Goal: Information Seeking & Learning: Learn about a topic

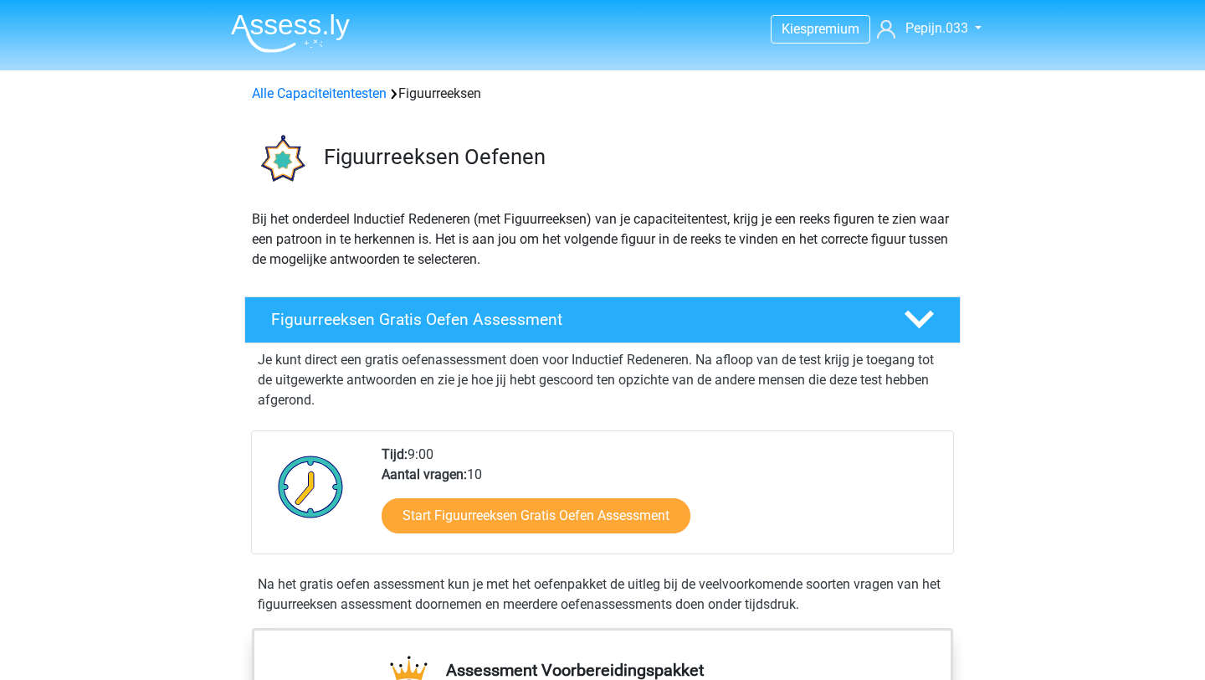
scroll to position [450, 0]
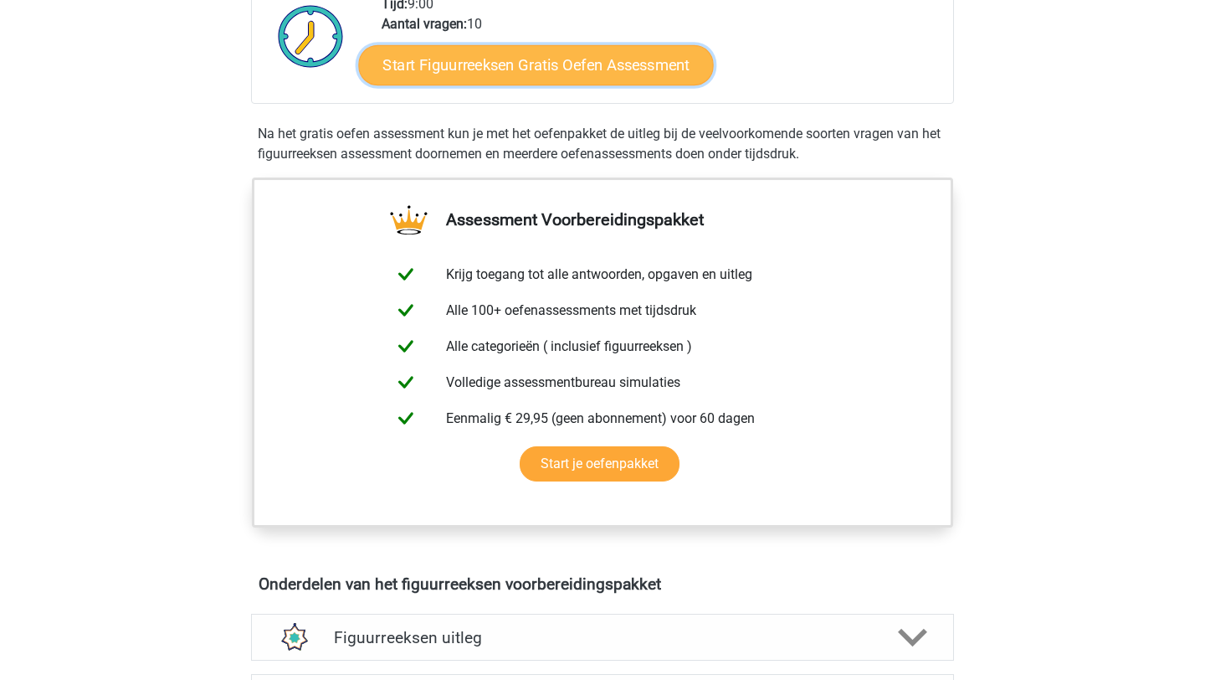
click at [523, 73] on link "Start Figuurreeksen Gratis Oefen Assessment" at bounding box center [536, 64] width 355 height 40
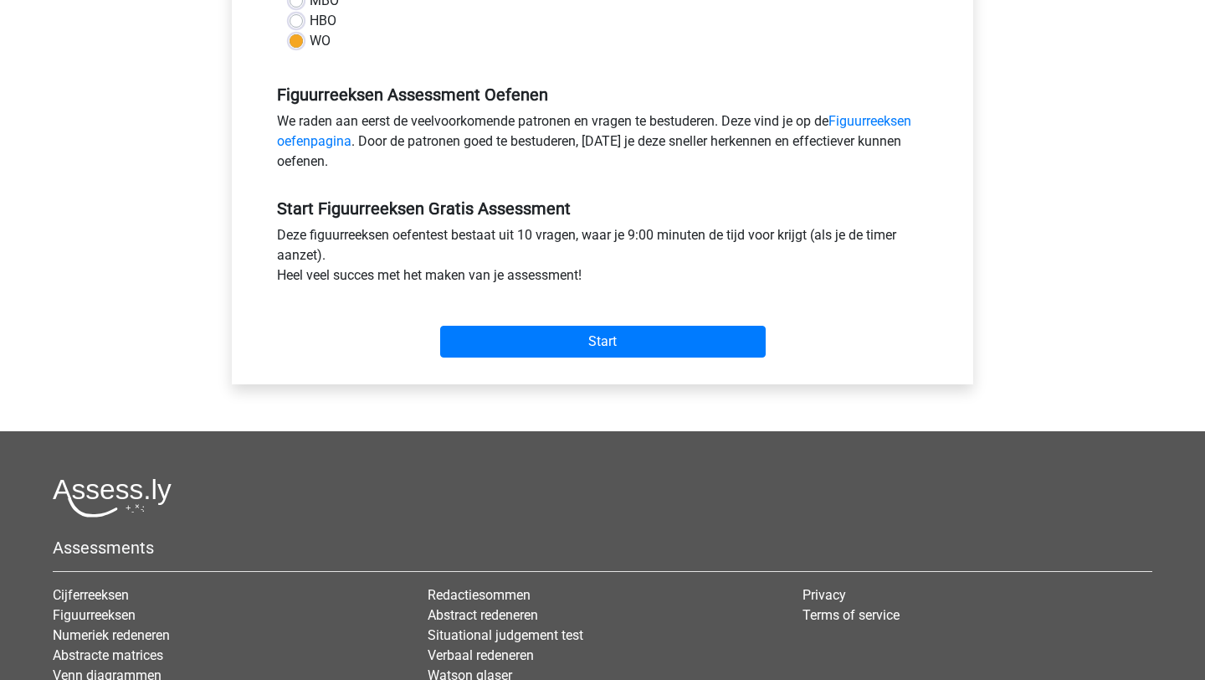
scroll to position [514, 0]
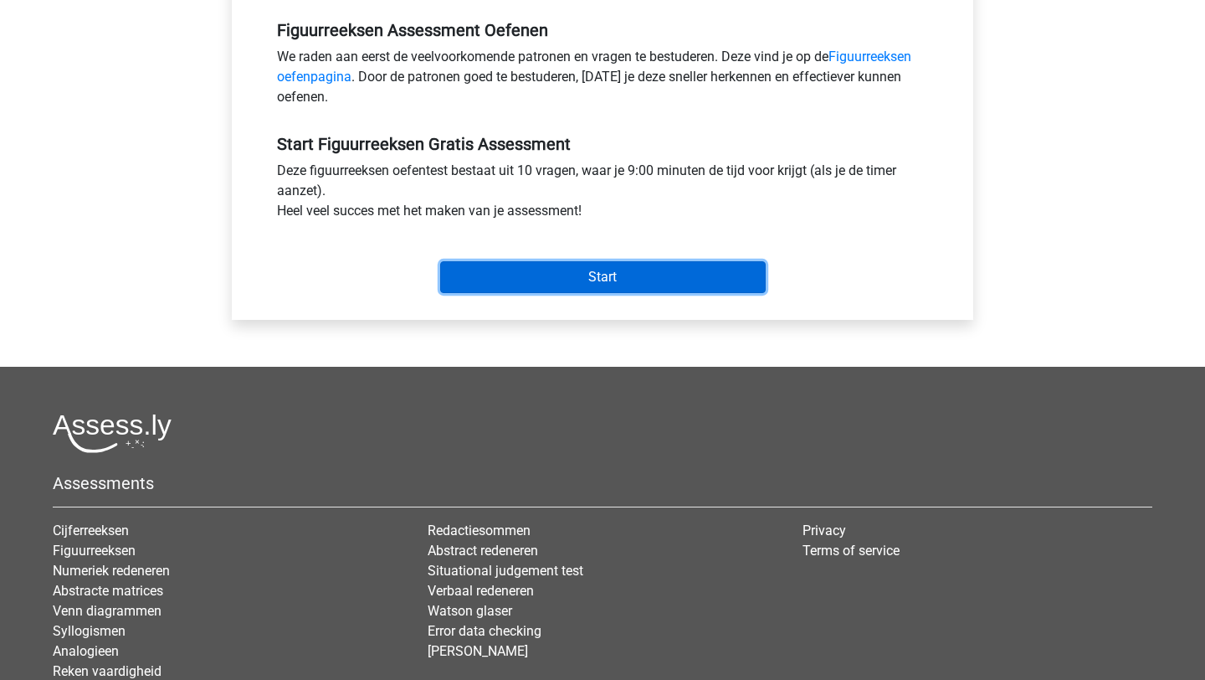
click at [556, 279] on input "Start" at bounding box center [603, 277] width 326 height 32
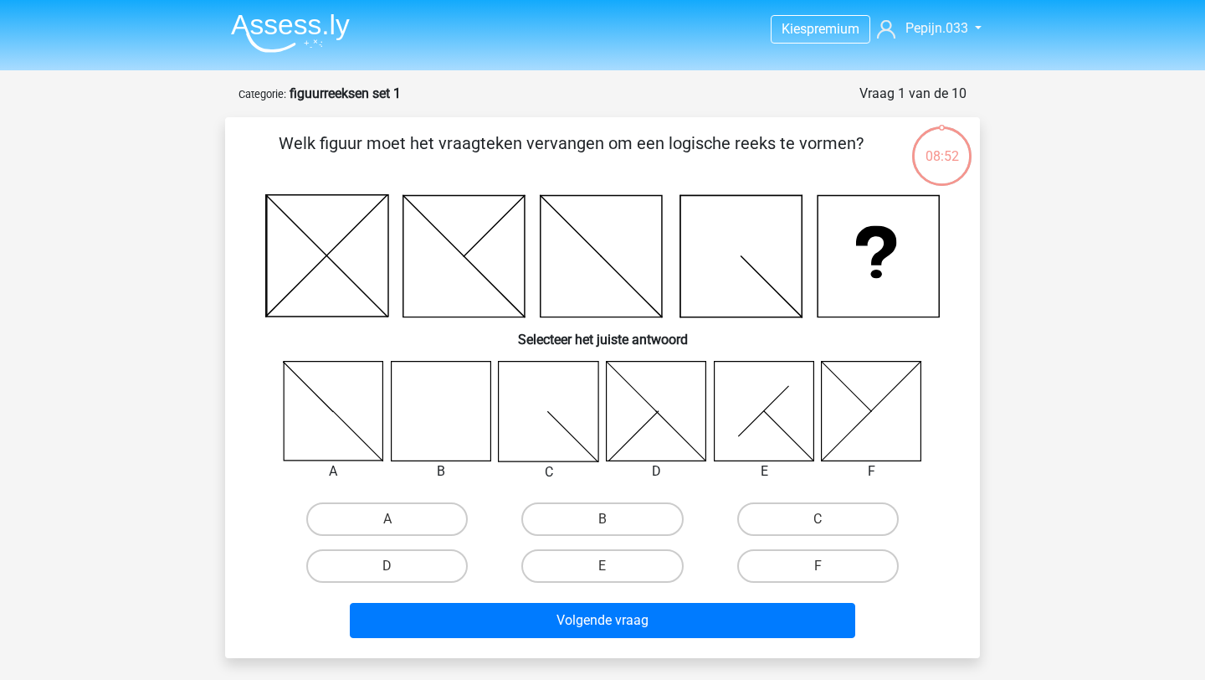
click at [603, 519] on input "B" at bounding box center [608, 524] width 11 height 11
radio input "true"
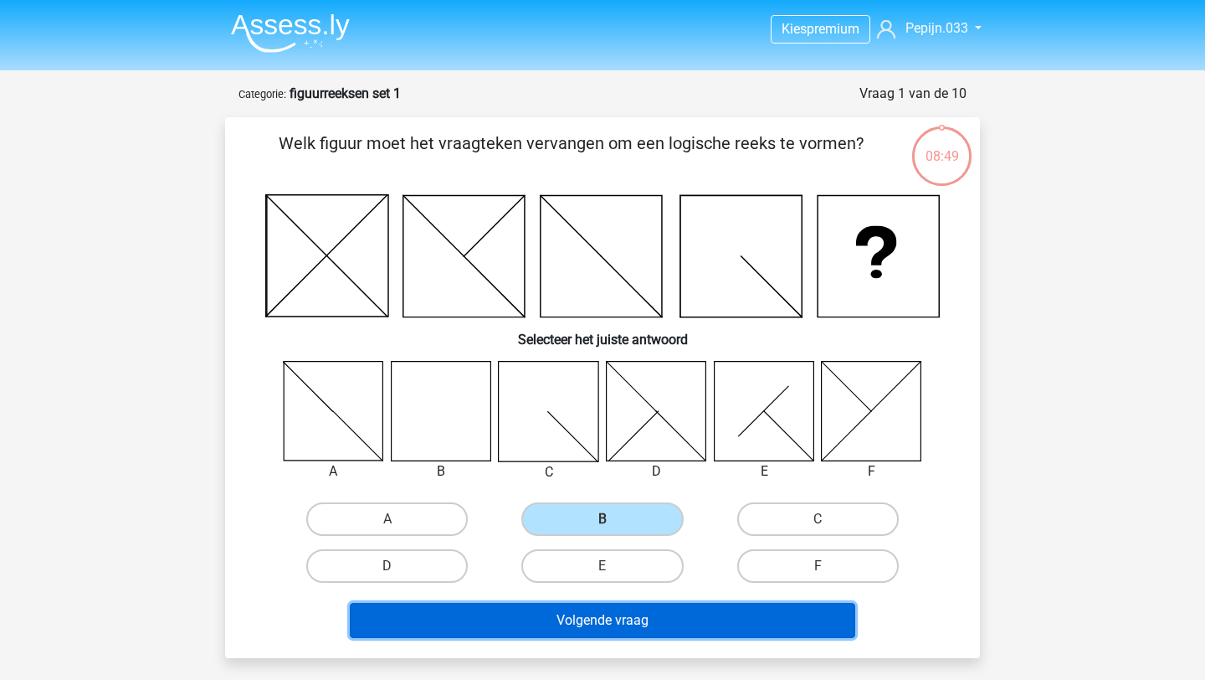
click at [593, 614] on button "Volgende vraag" at bounding box center [603, 620] width 506 height 35
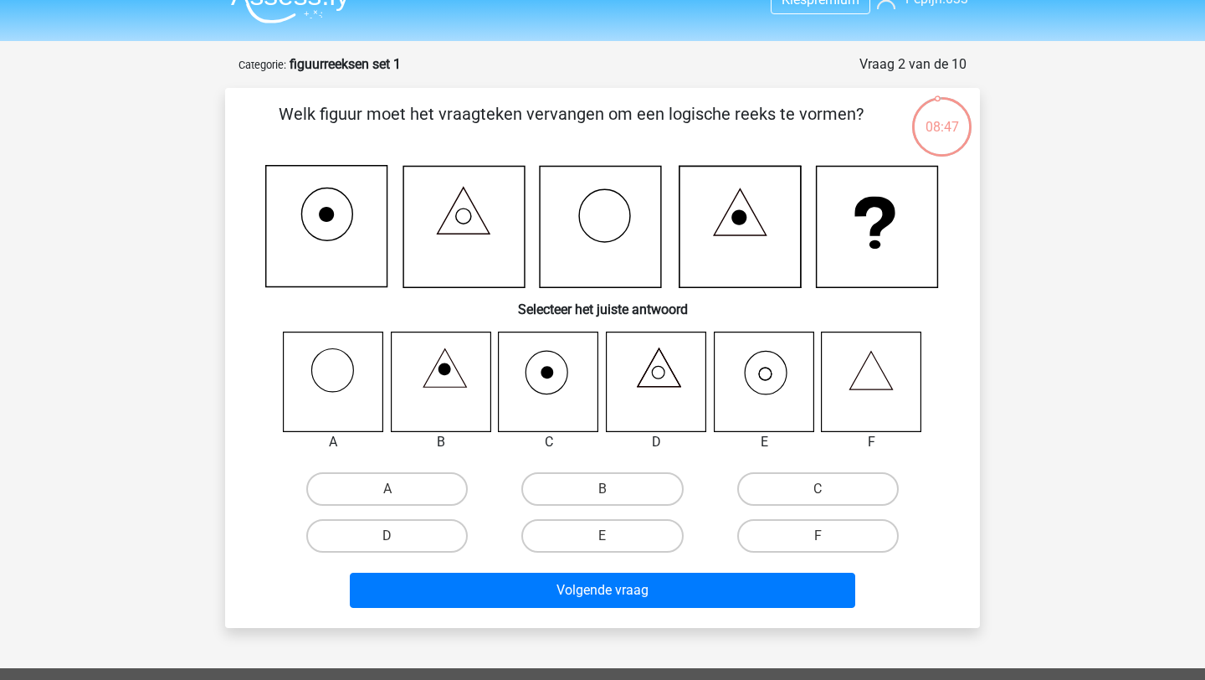
scroll to position [11, 0]
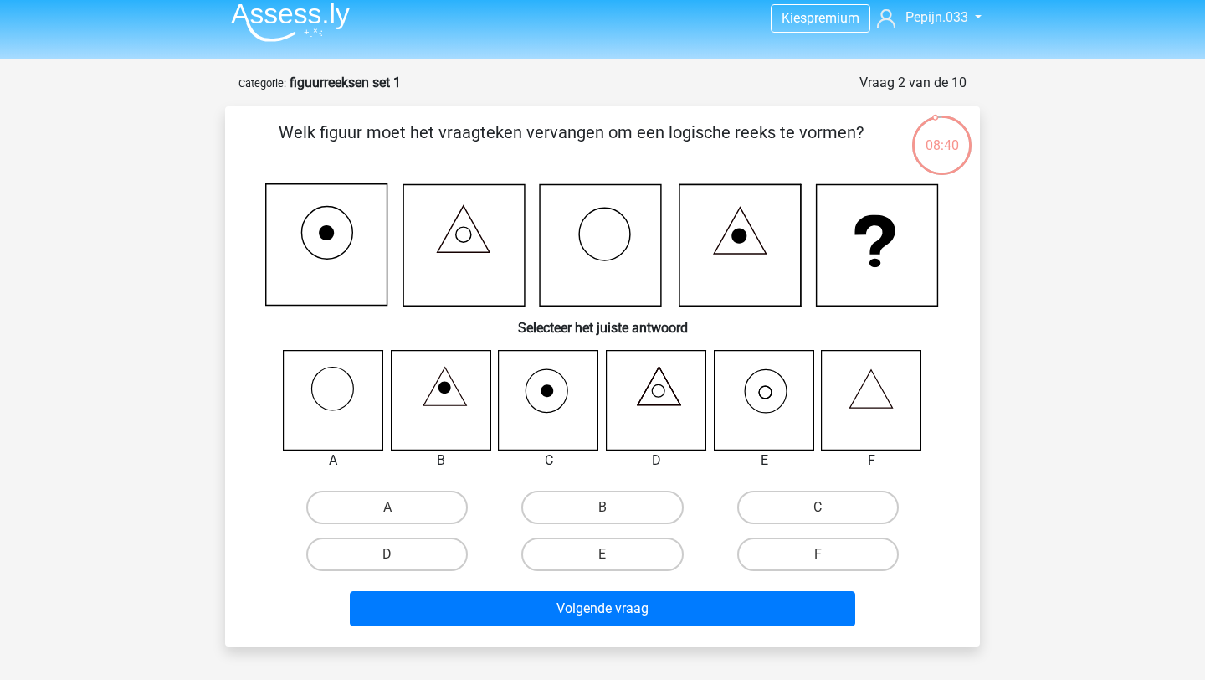
click at [732, 417] on icon at bounding box center [764, 400] width 100 height 100
click at [582, 548] on label "E" at bounding box center [602, 553] width 162 height 33
click at [603, 554] on input "E" at bounding box center [608, 559] width 11 height 11
radio input "true"
click at [592, 555] on label "E" at bounding box center [602, 553] width 162 height 33
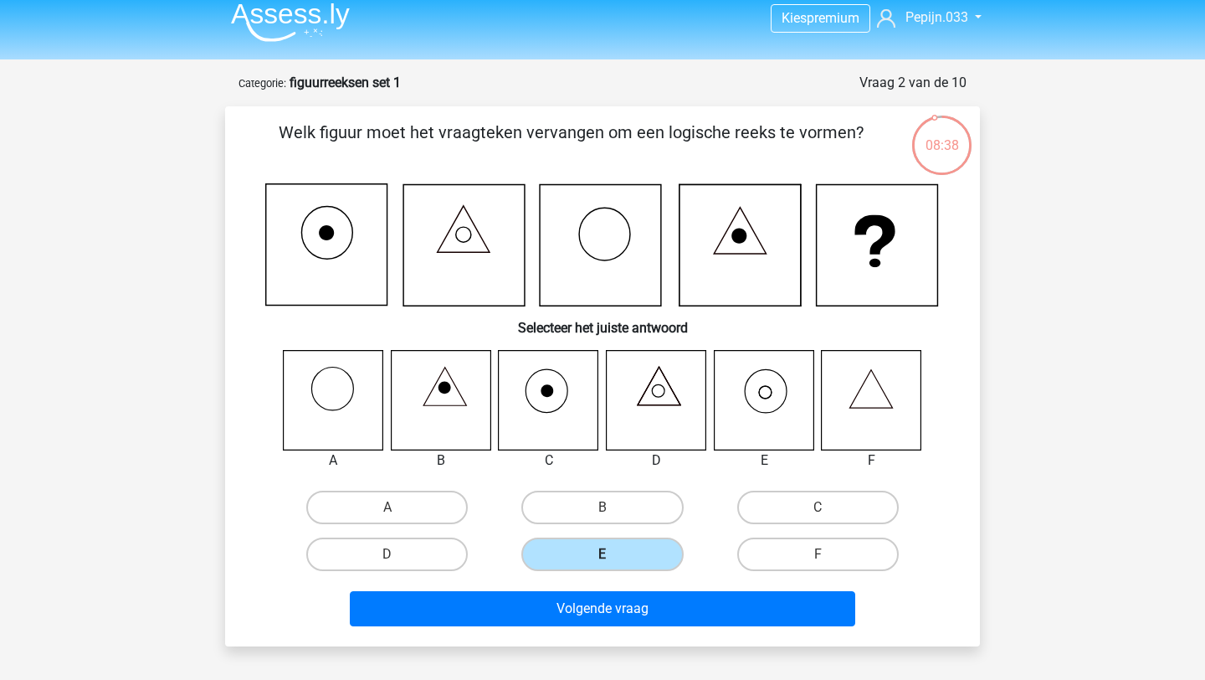
click at [603, 555] on input "E" at bounding box center [608, 559] width 11 height 11
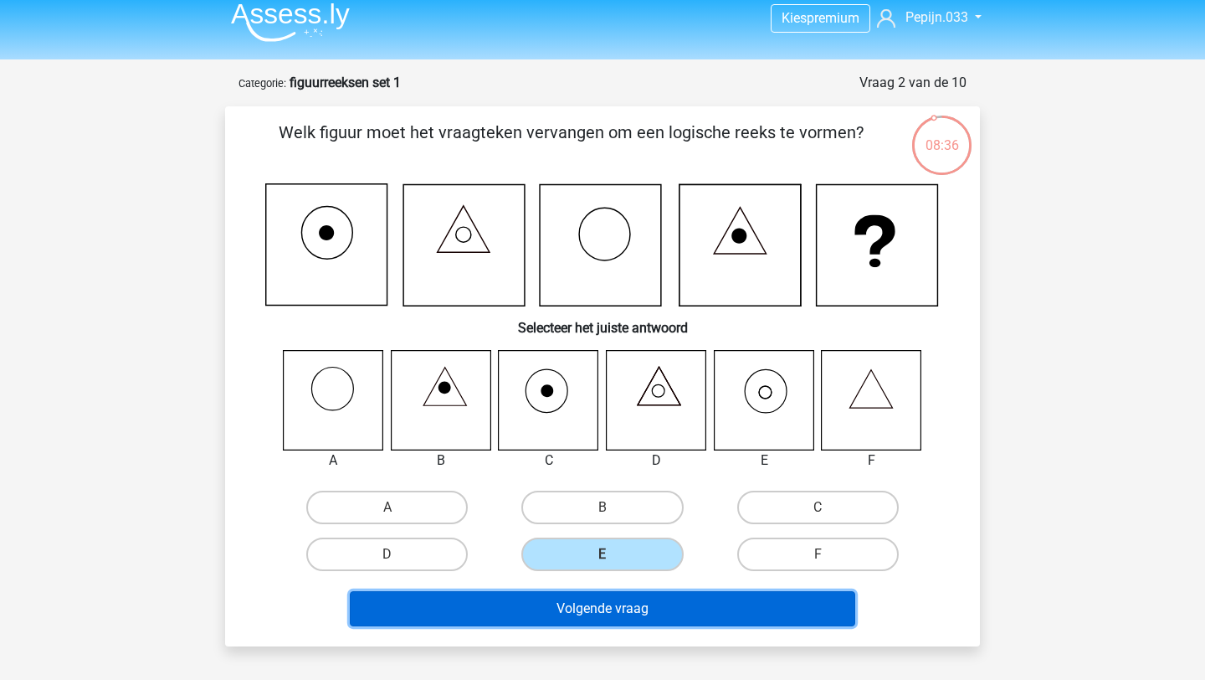
click at [626, 605] on button "Volgende vraag" at bounding box center [603, 608] width 506 height 35
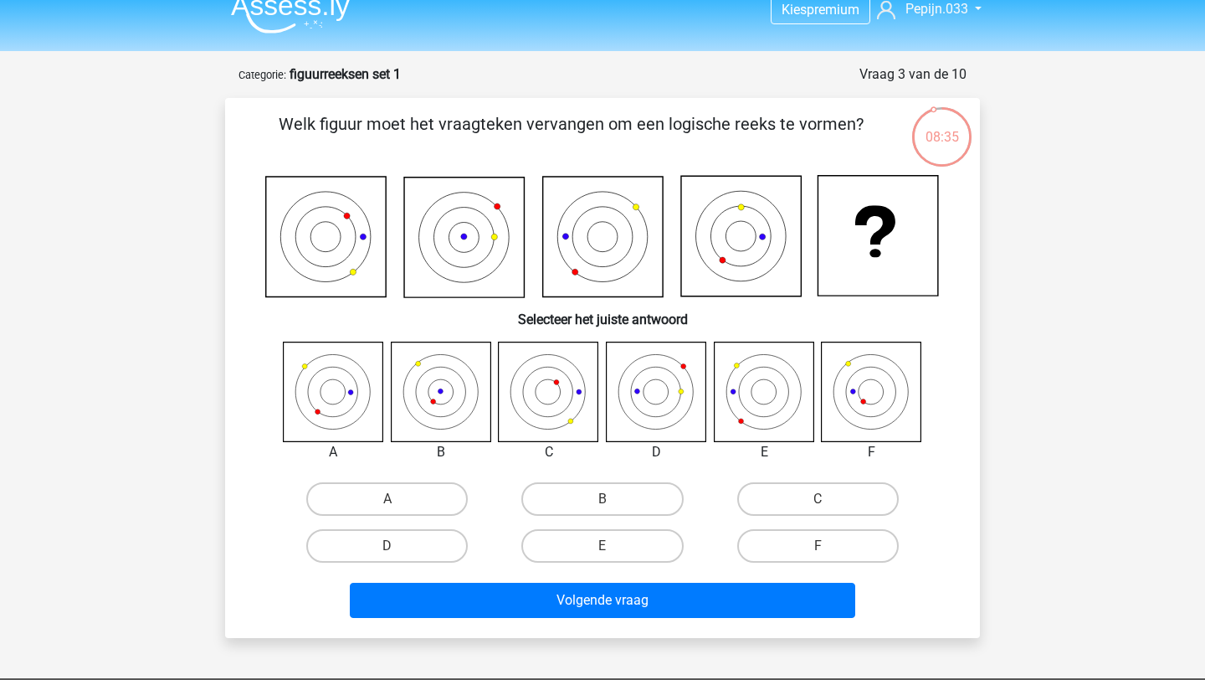
scroll to position [9, 0]
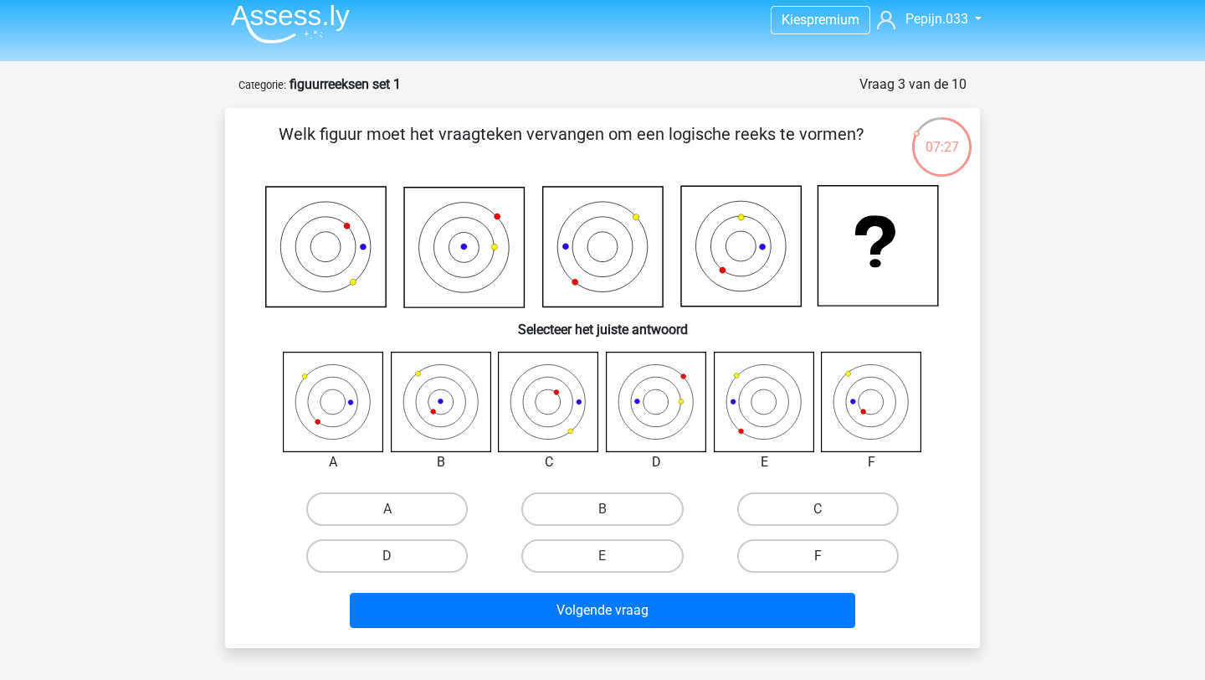
click at [814, 567] on label "F" at bounding box center [818, 555] width 162 height 33
click at [818, 567] on input "F" at bounding box center [823, 561] width 11 height 11
radio input "true"
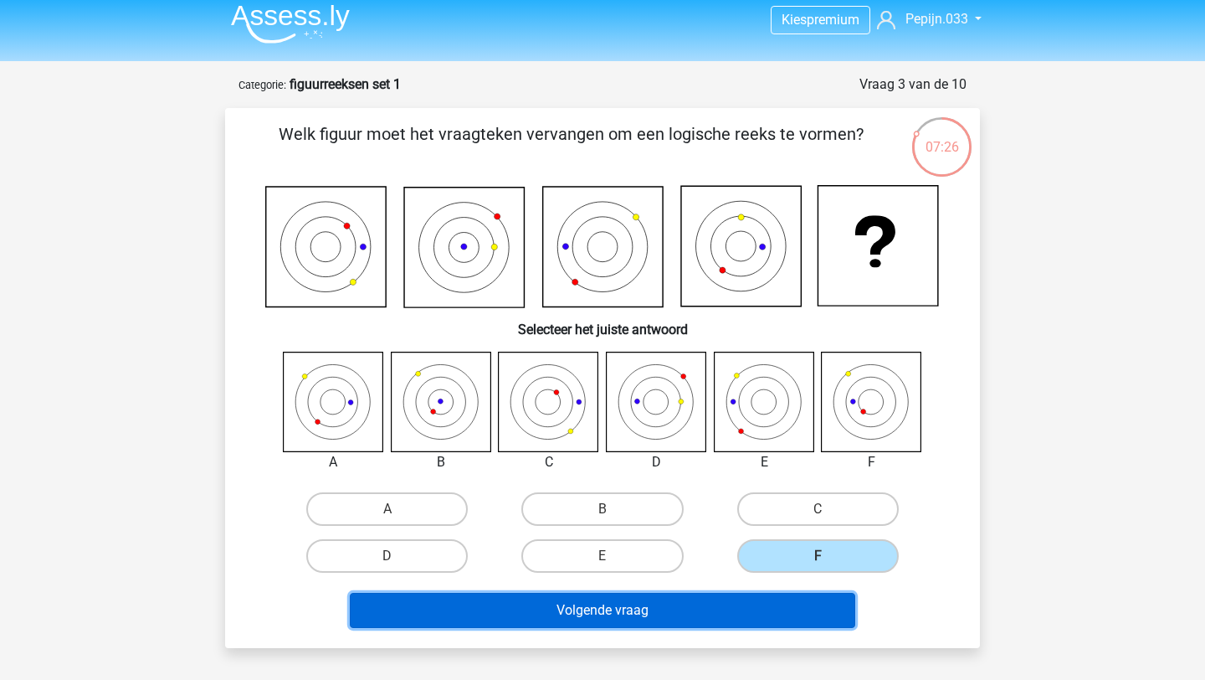
click at [733, 609] on button "Volgende vraag" at bounding box center [603, 610] width 506 height 35
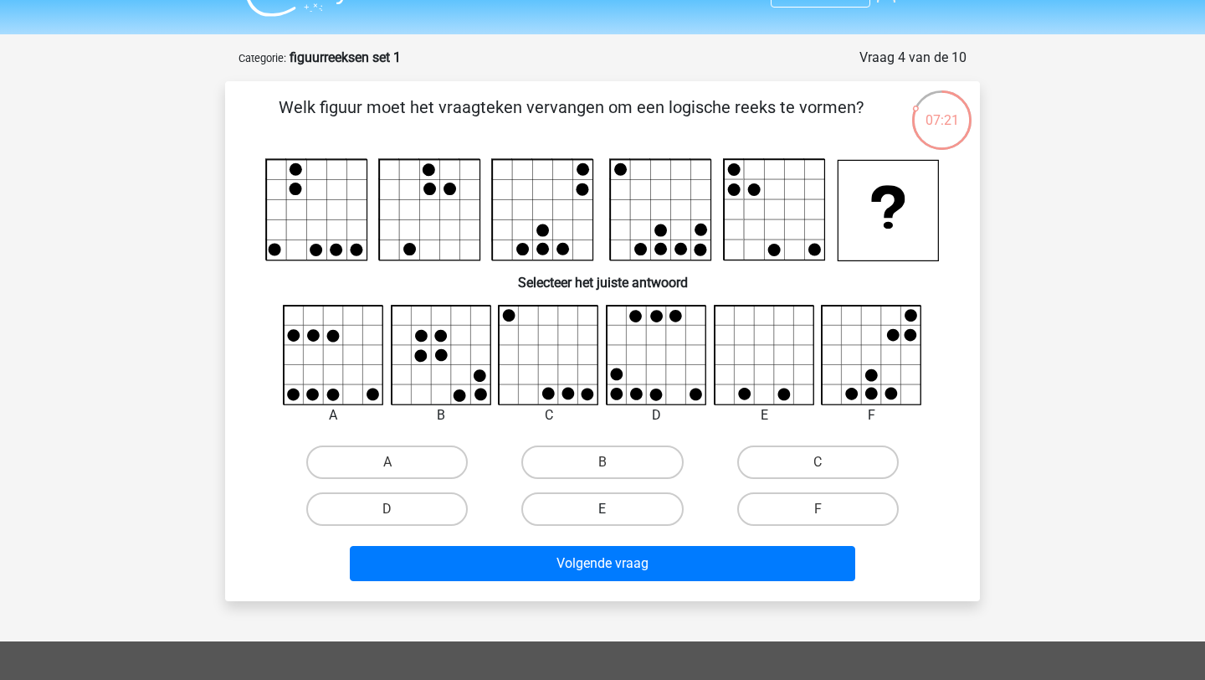
scroll to position [20, 0]
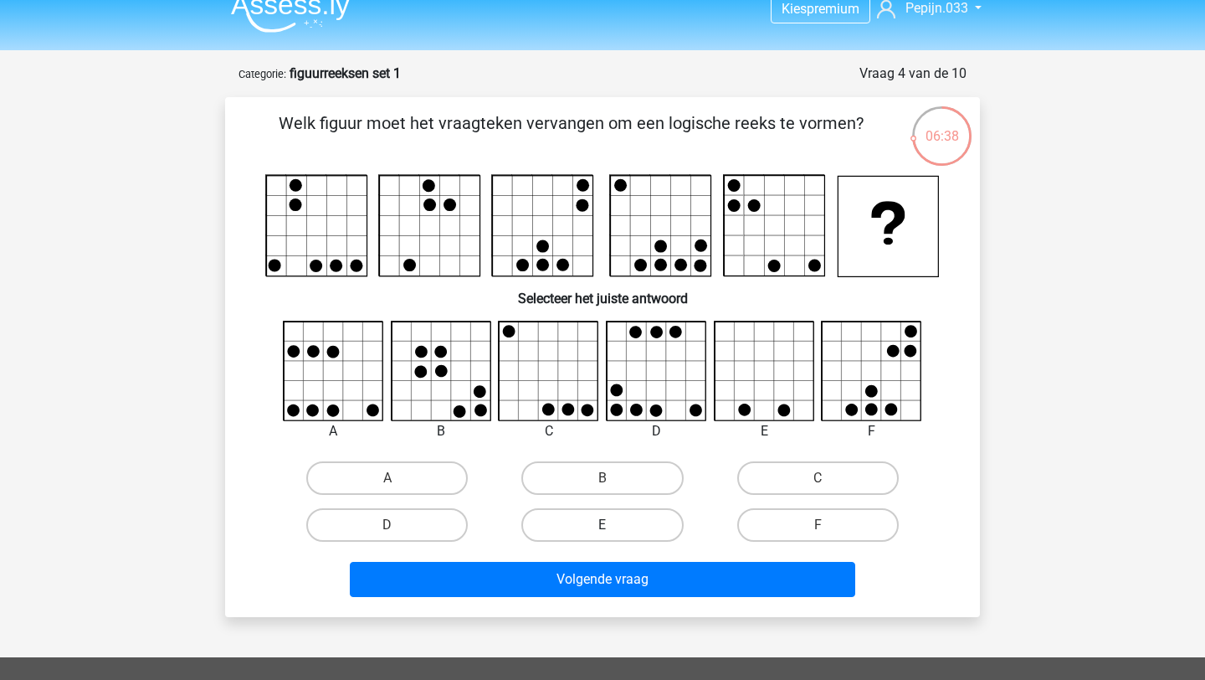
click at [632, 531] on label "E" at bounding box center [602, 524] width 162 height 33
click at [613, 531] on input "E" at bounding box center [608, 530] width 11 height 11
radio input "true"
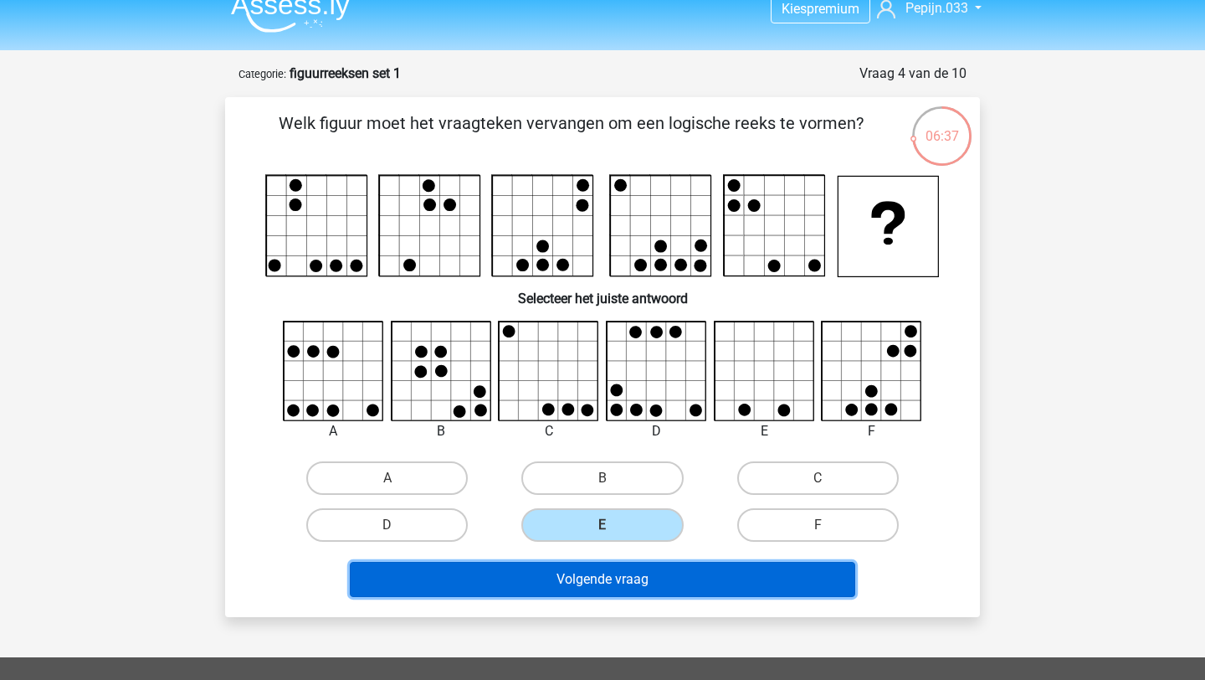
click at [630, 593] on button "Volgende vraag" at bounding box center [603, 579] width 506 height 35
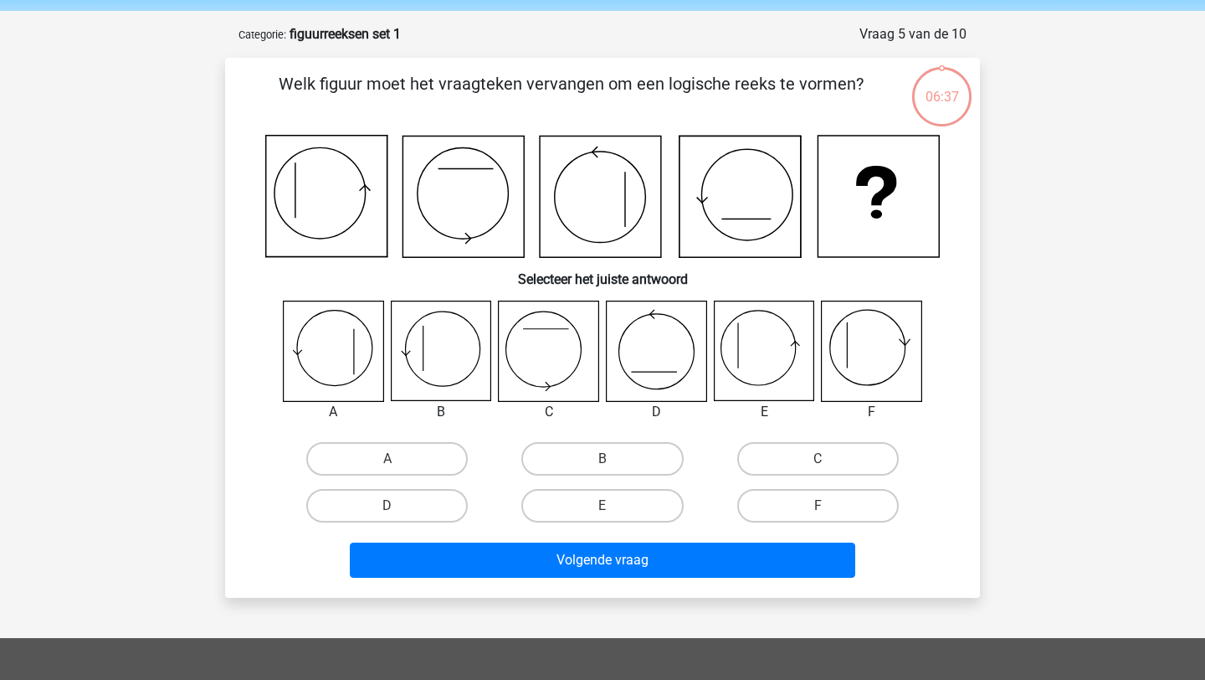
scroll to position [84, 0]
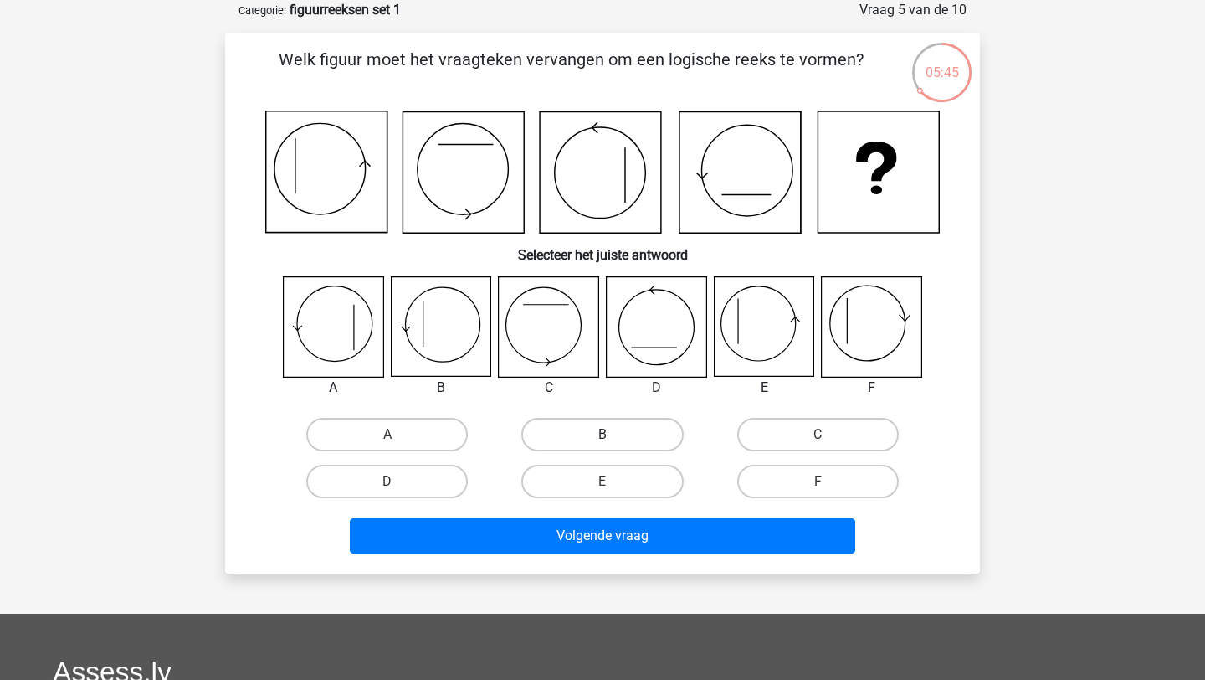
click at [541, 437] on label "B" at bounding box center [602, 434] width 162 height 33
click at [603, 437] on input "B" at bounding box center [608, 439] width 11 height 11
radio input "true"
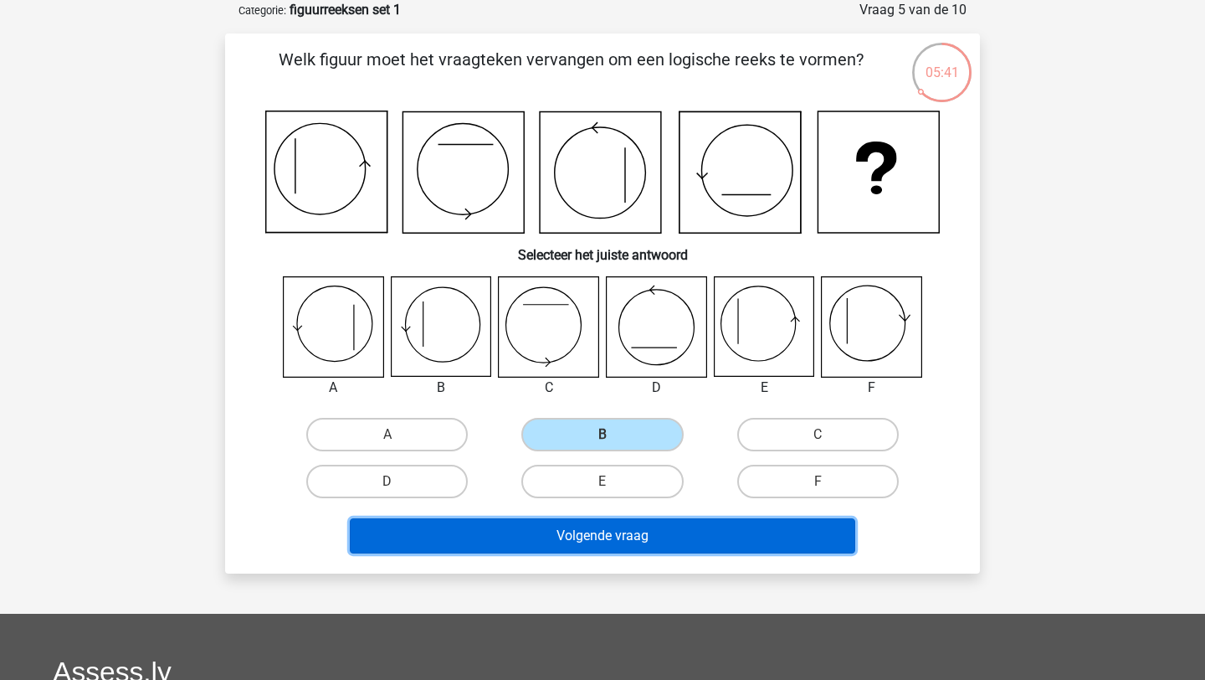
click at [543, 544] on button "Volgende vraag" at bounding box center [603, 535] width 506 height 35
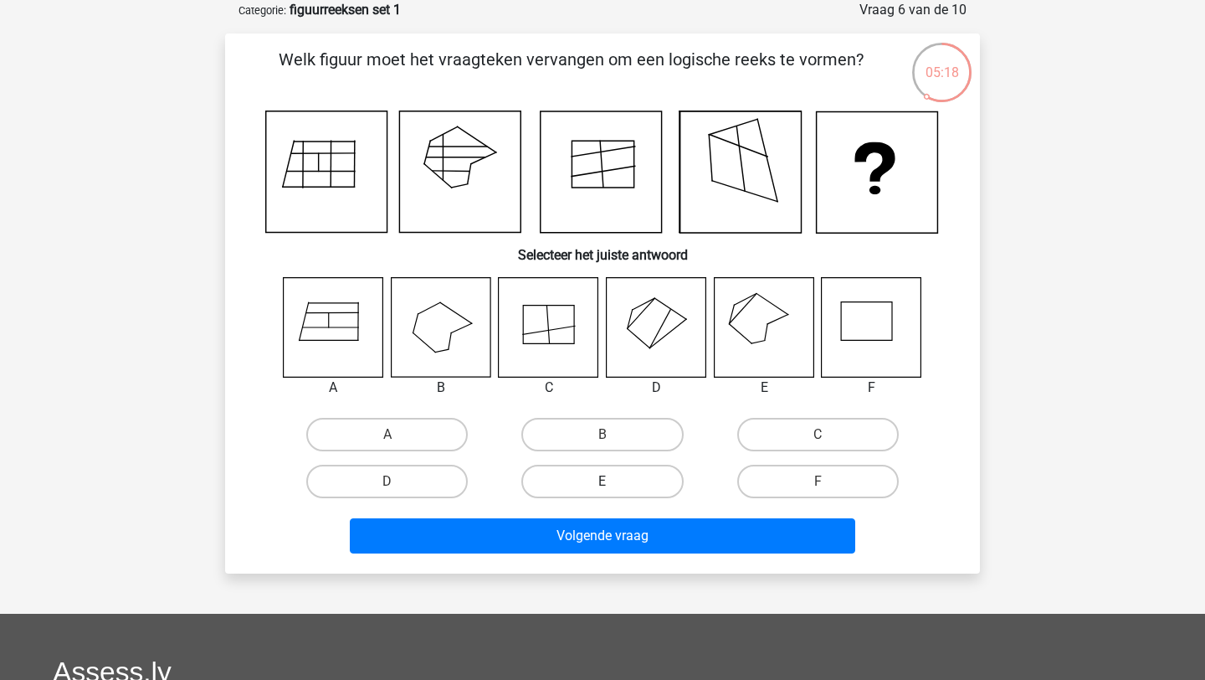
click at [613, 477] on label "E" at bounding box center [602, 480] width 162 height 33
click at [613, 481] on input "E" at bounding box center [608, 486] width 11 height 11
radio input "true"
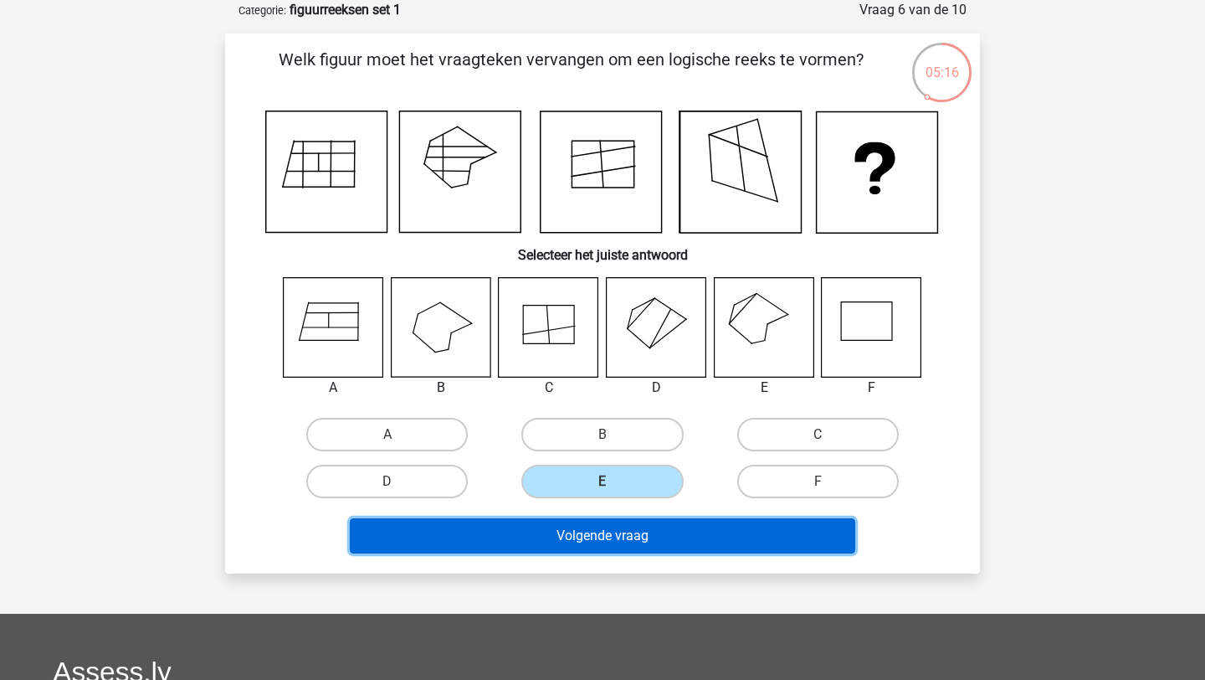
click at [599, 531] on button "Volgende vraag" at bounding box center [603, 535] width 506 height 35
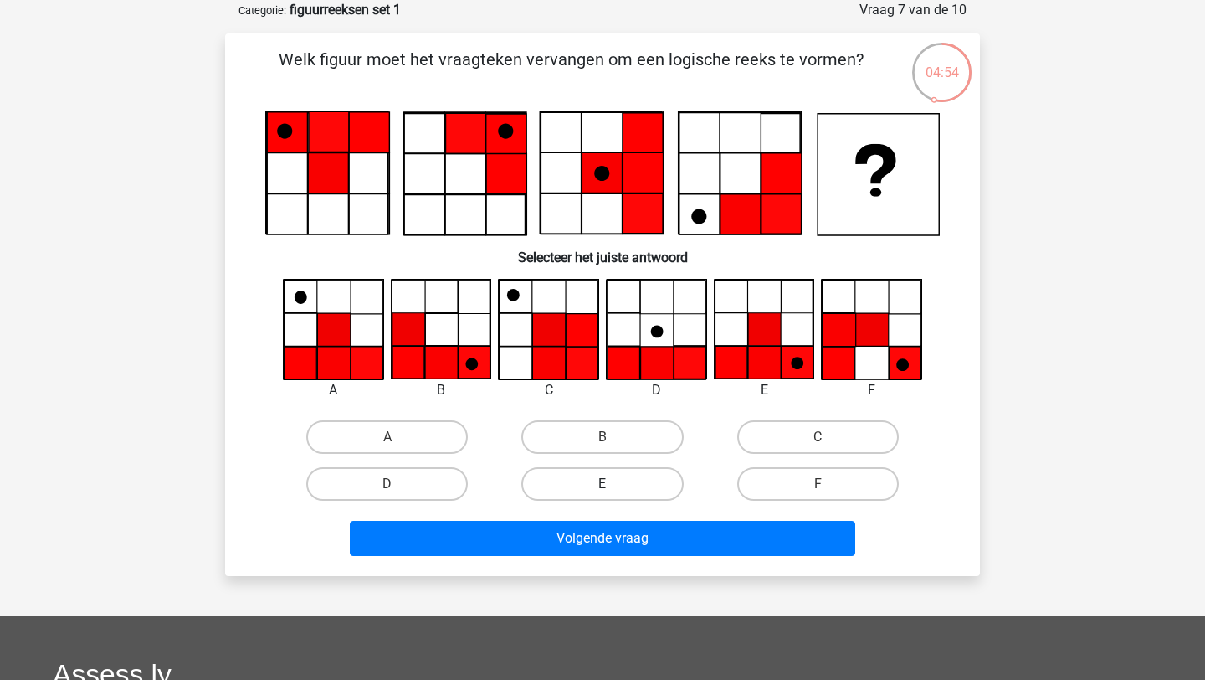
click at [585, 481] on label "E" at bounding box center [602, 483] width 162 height 33
click at [603, 484] on input "E" at bounding box center [608, 489] width 11 height 11
radio input "true"
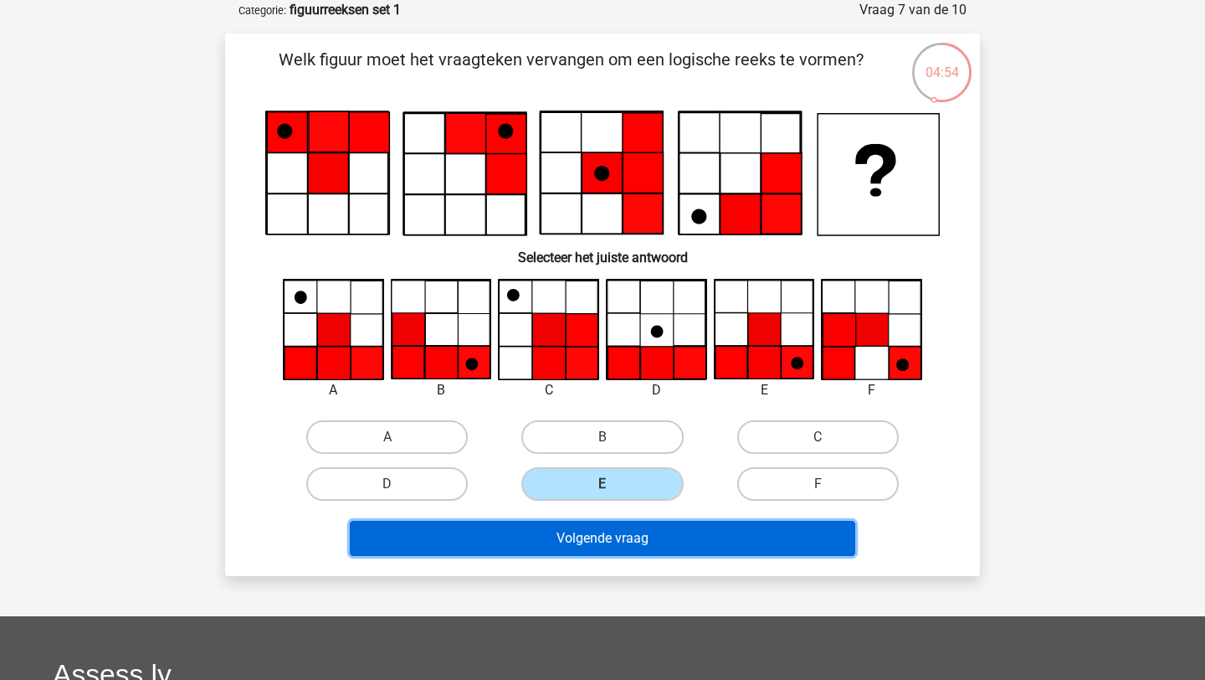
click at [623, 548] on button "Volgende vraag" at bounding box center [603, 538] width 506 height 35
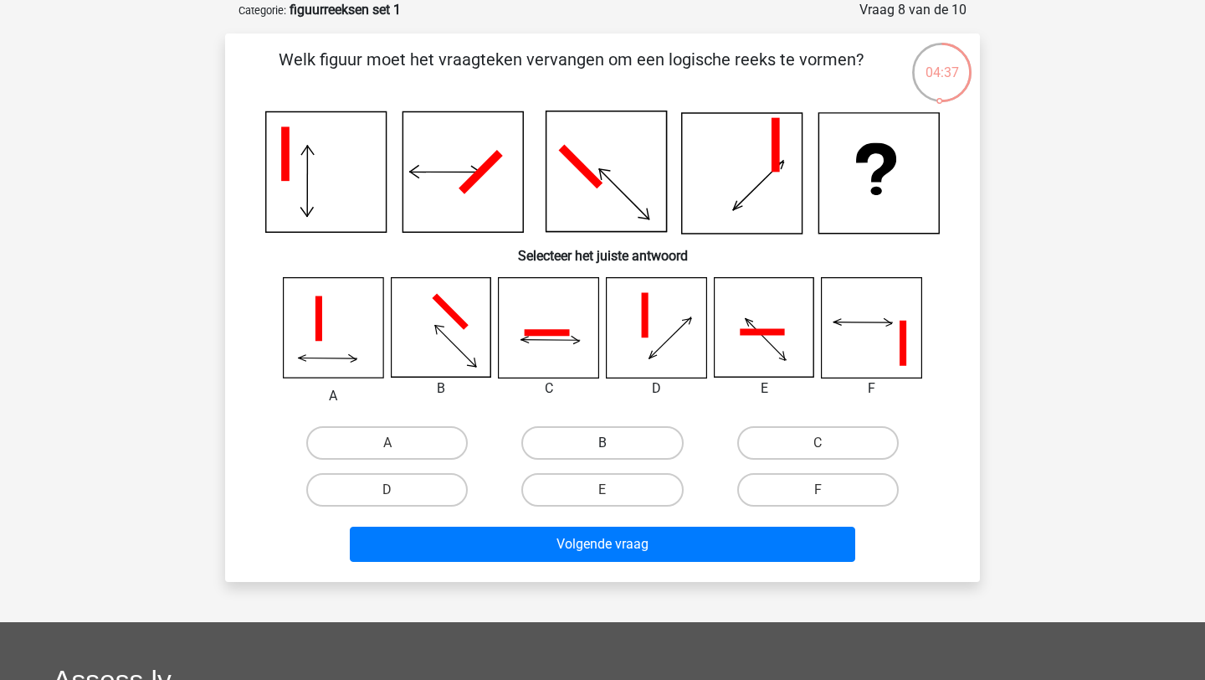
click at [590, 440] on label "B" at bounding box center [602, 442] width 162 height 33
click at [603, 443] on input "B" at bounding box center [608, 448] width 11 height 11
radio input "true"
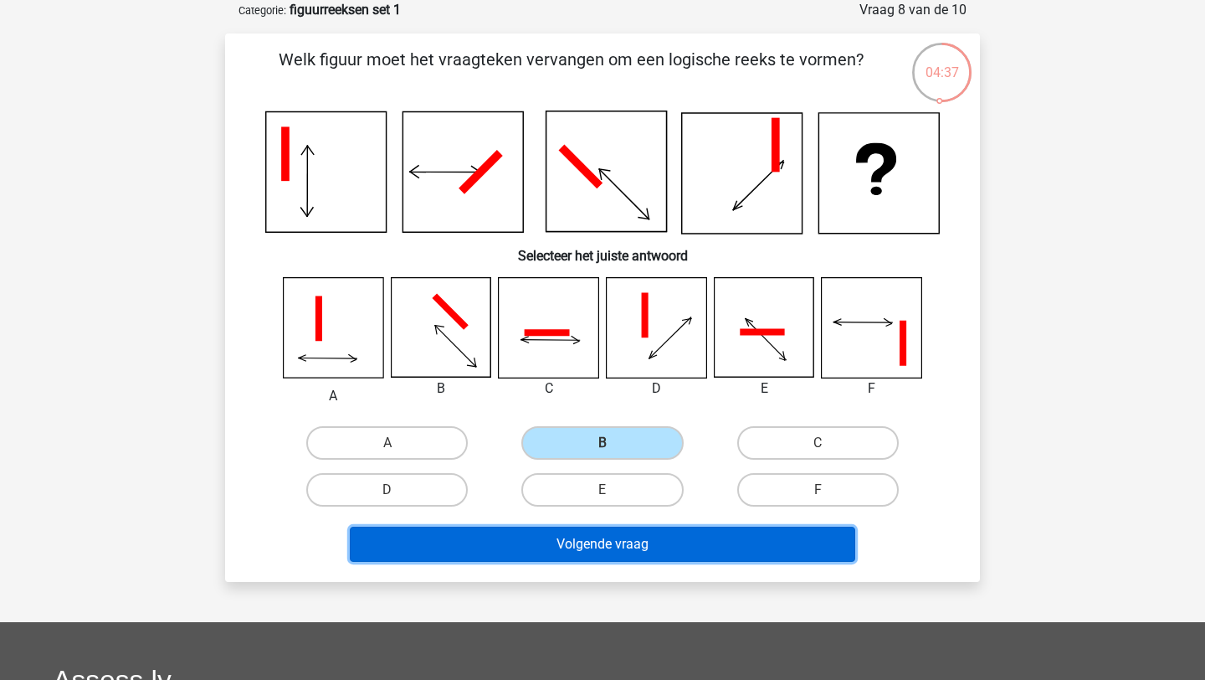
click at [619, 541] on button "Volgende vraag" at bounding box center [603, 543] width 506 height 35
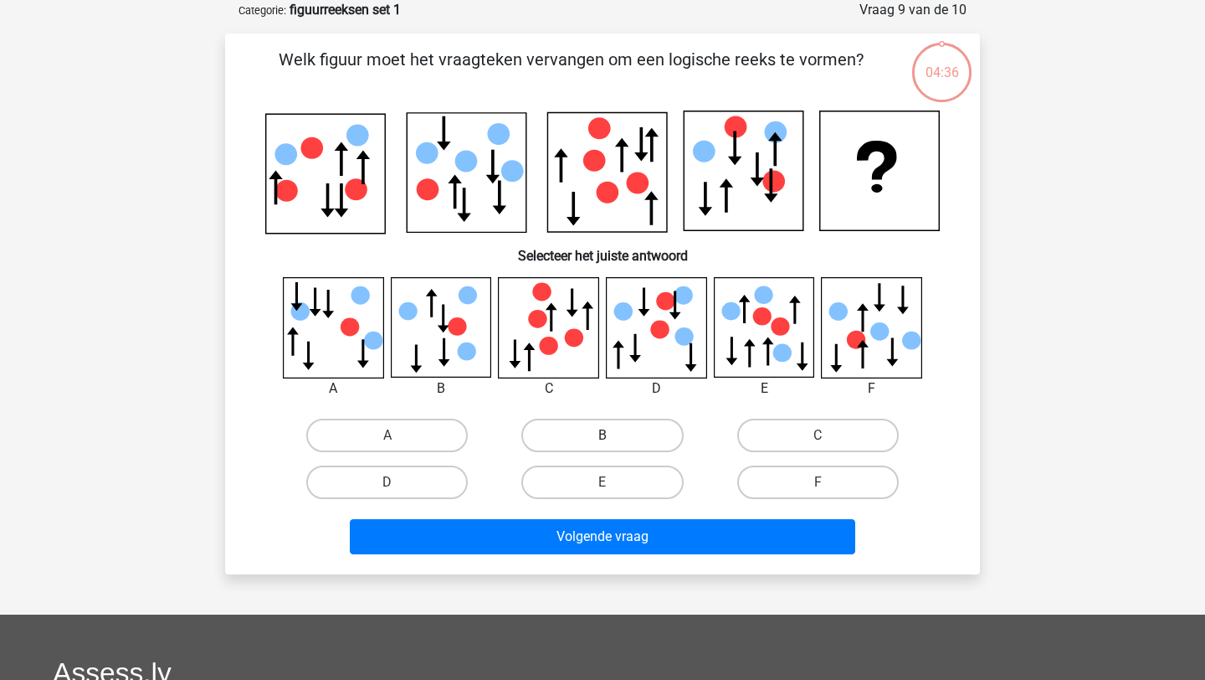
click at [615, 428] on label "B" at bounding box center [602, 434] width 162 height 33
click at [613, 435] on input "B" at bounding box center [608, 440] width 11 height 11
radio input "true"
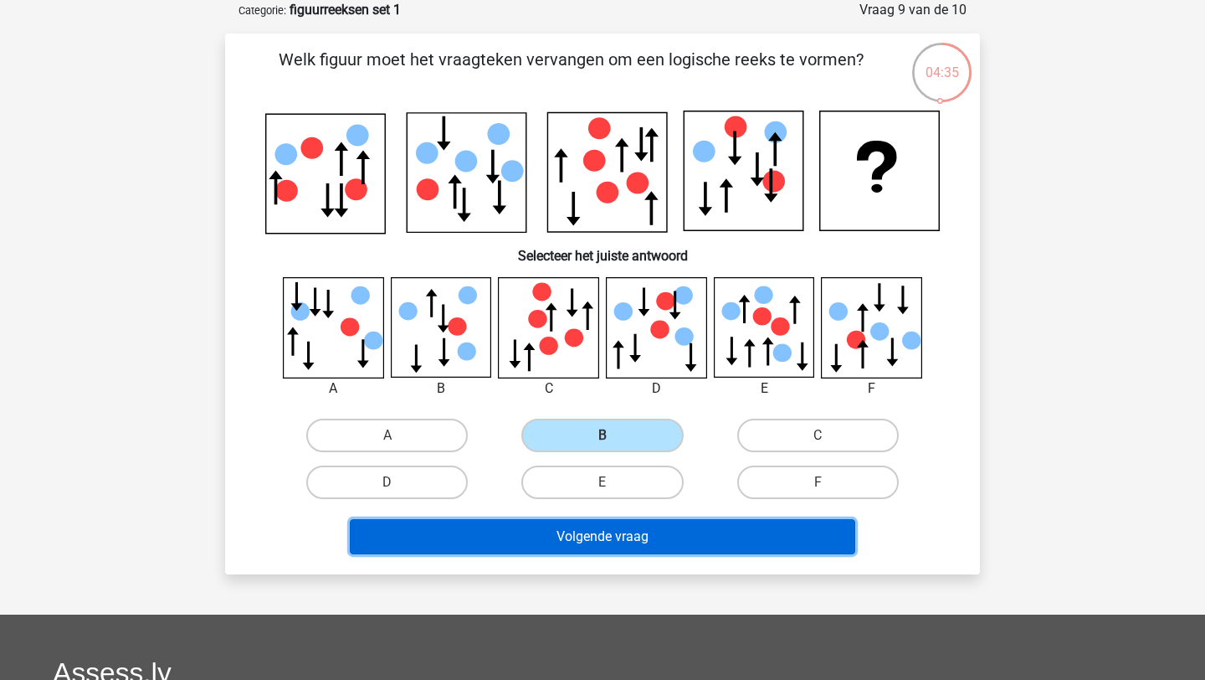
click at [632, 539] on button "Volgende vraag" at bounding box center [603, 536] width 506 height 35
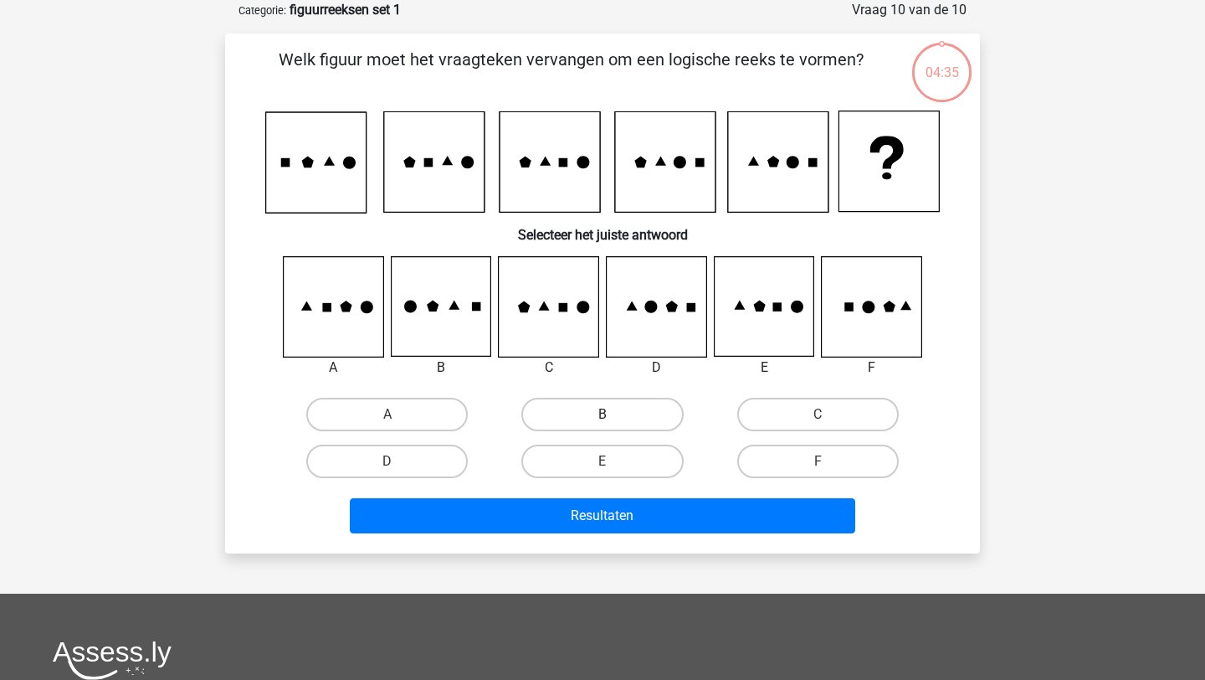
click at [624, 420] on label "B" at bounding box center [602, 414] width 162 height 33
click at [613, 420] on input "B" at bounding box center [608, 419] width 11 height 11
radio input "true"
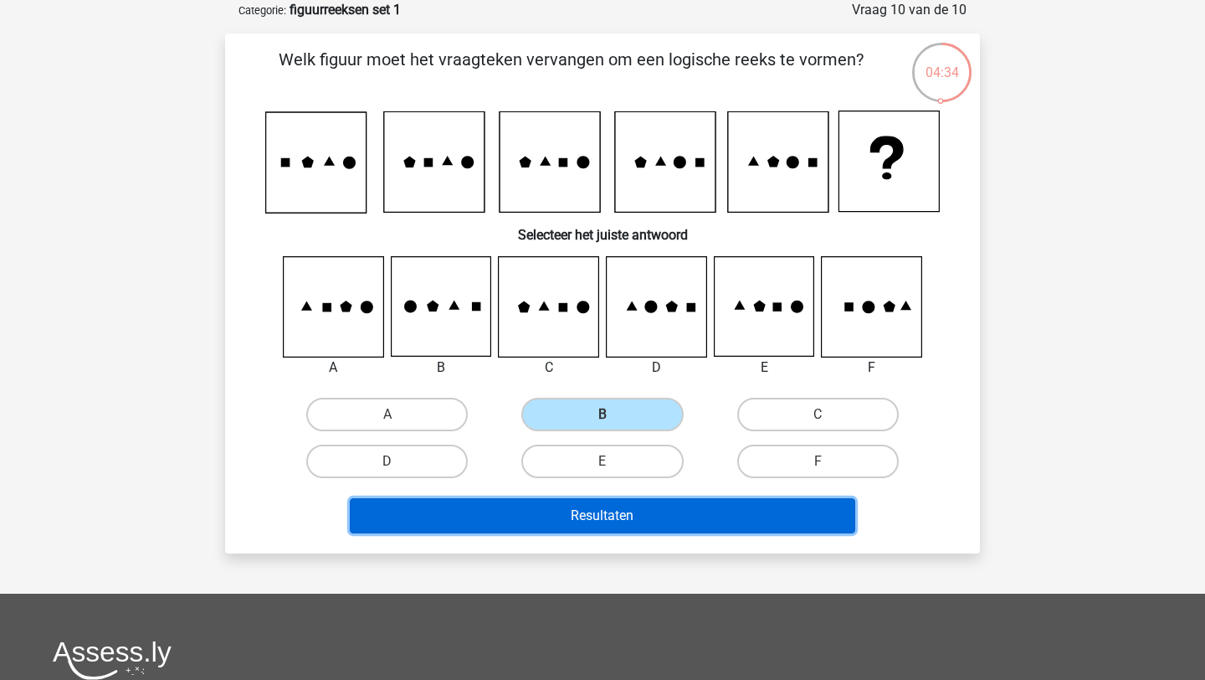
click at [665, 505] on button "Resultaten" at bounding box center [603, 515] width 506 height 35
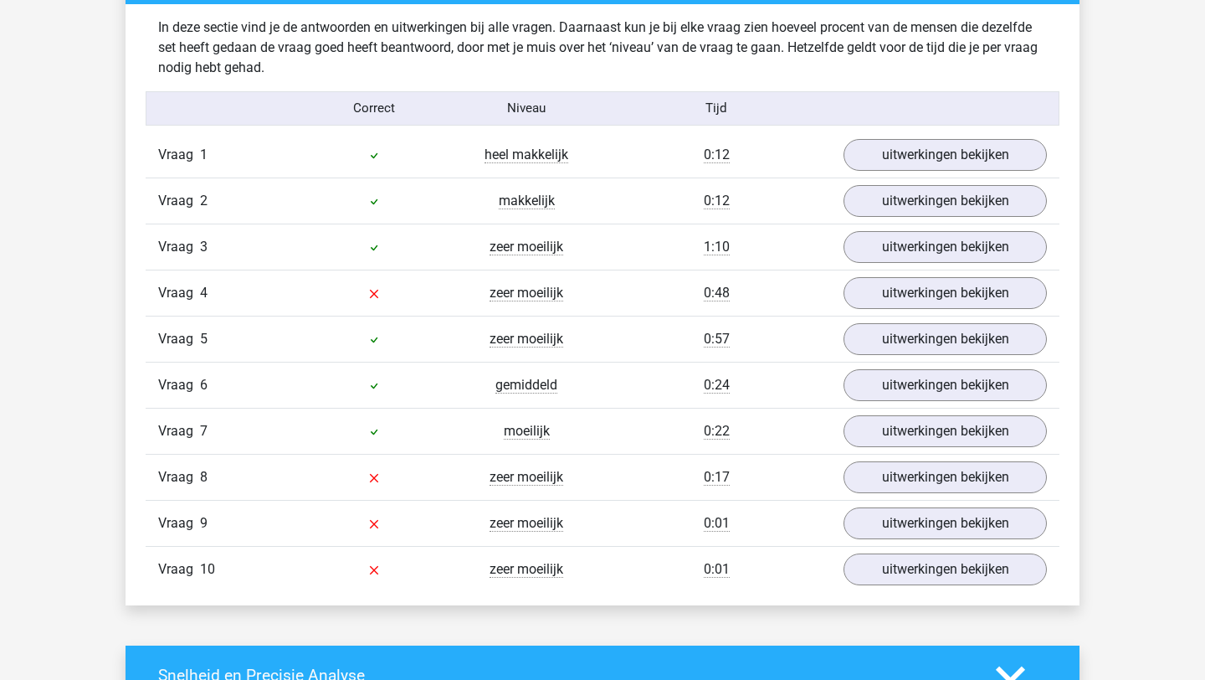
scroll to position [1306, 0]
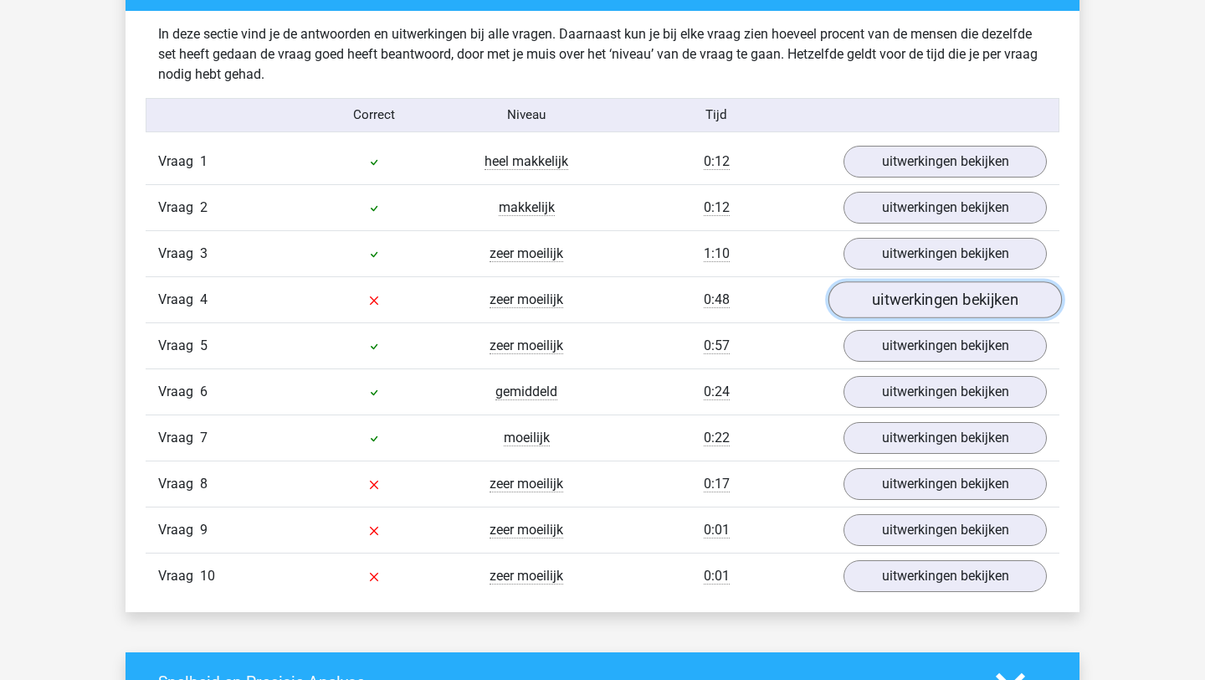
click at [906, 295] on link "uitwerkingen bekijken" at bounding box center [945, 299] width 233 height 37
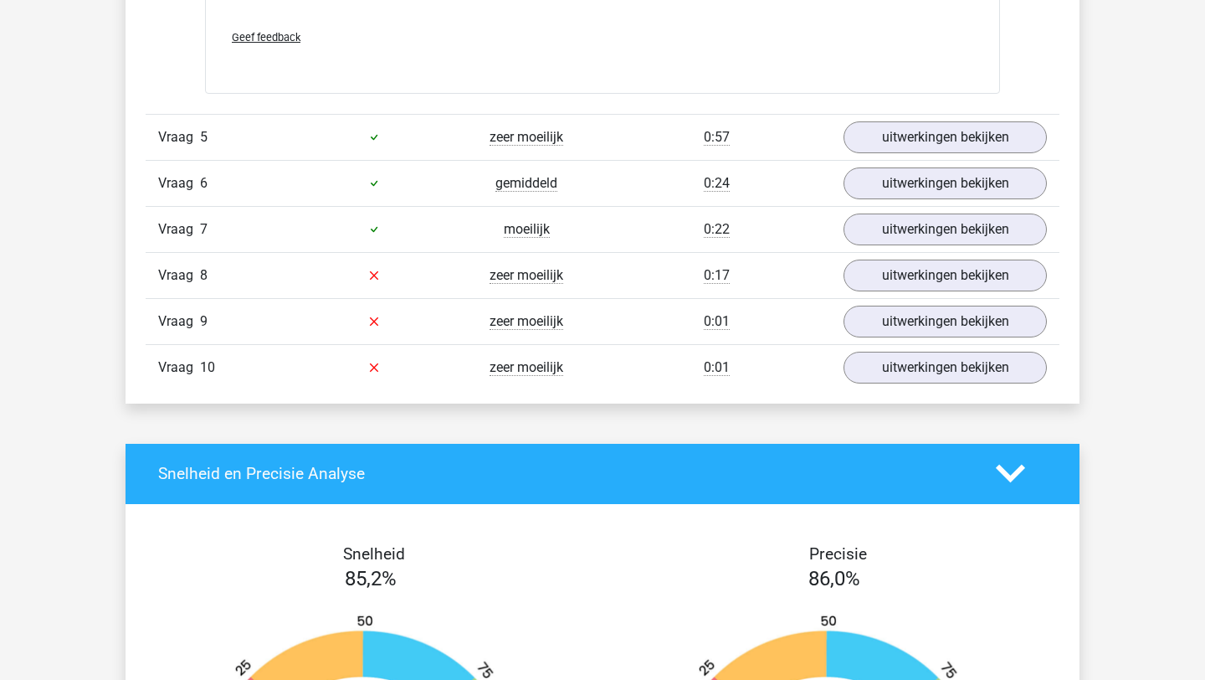
scroll to position [2452, 0]
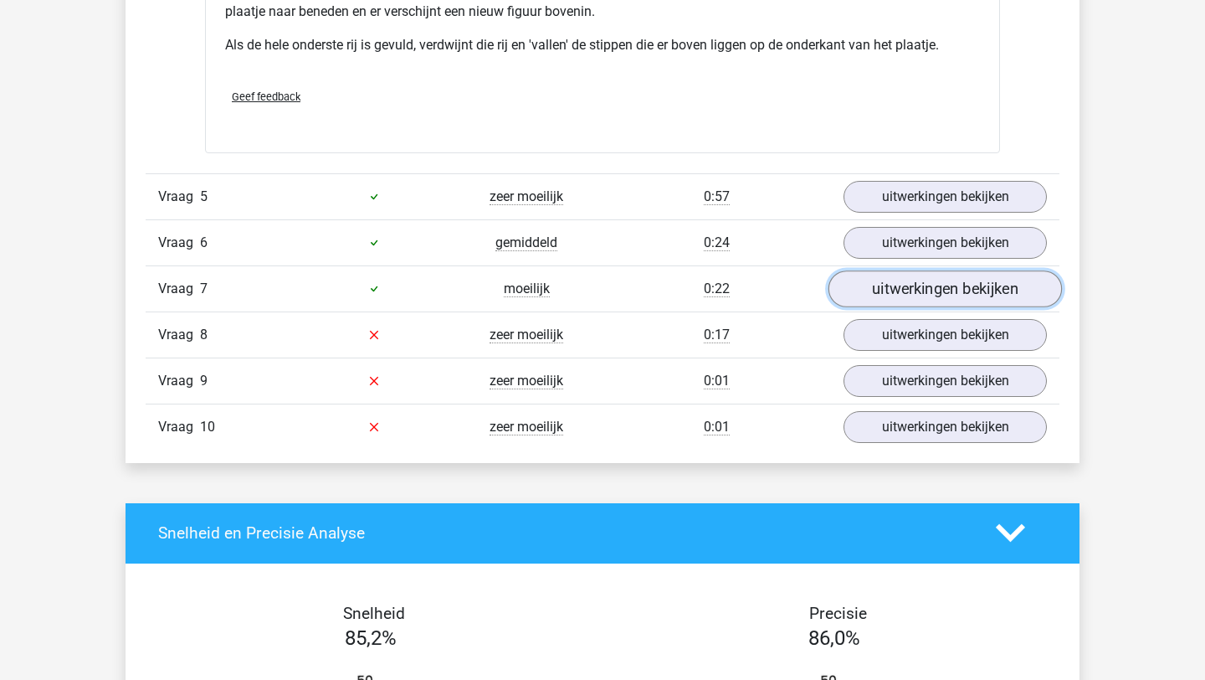
click at [985, 280] on link "uitwerkingen bekijken" at bounding box center [945, 288] width 233 height 37
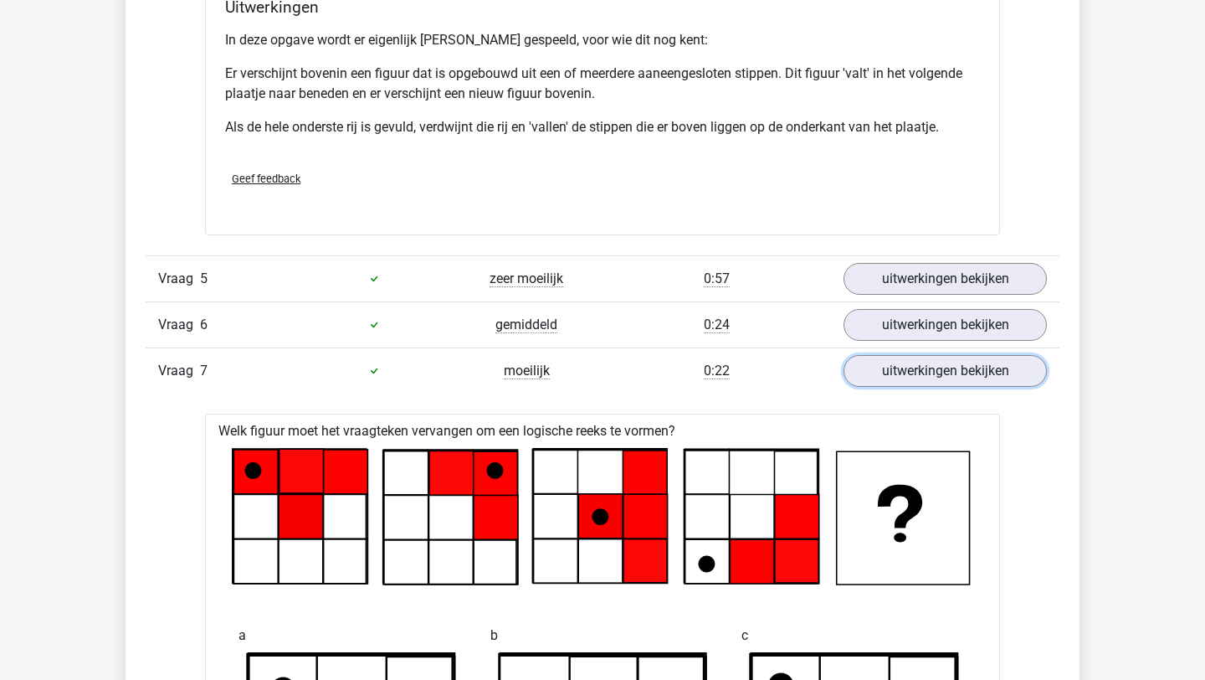
scroll to position [2367, 0]
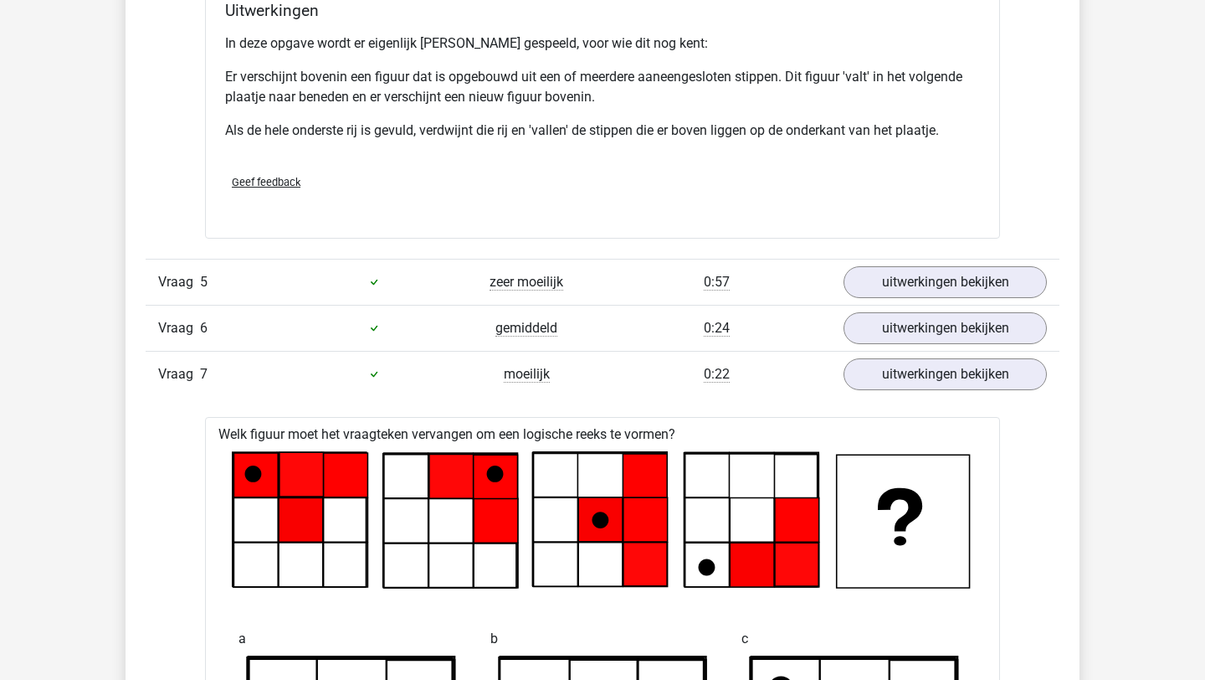
click at [962, 264] on div "Vraag 5 zeer moeilijk 0:57 uitwerkingen bekijken" at bounding box center [603, 282] width 914 height 46
click at [952, 276] on link "uitwerkingen bekijken" at bounding box center [945, 282] width 233 height 37
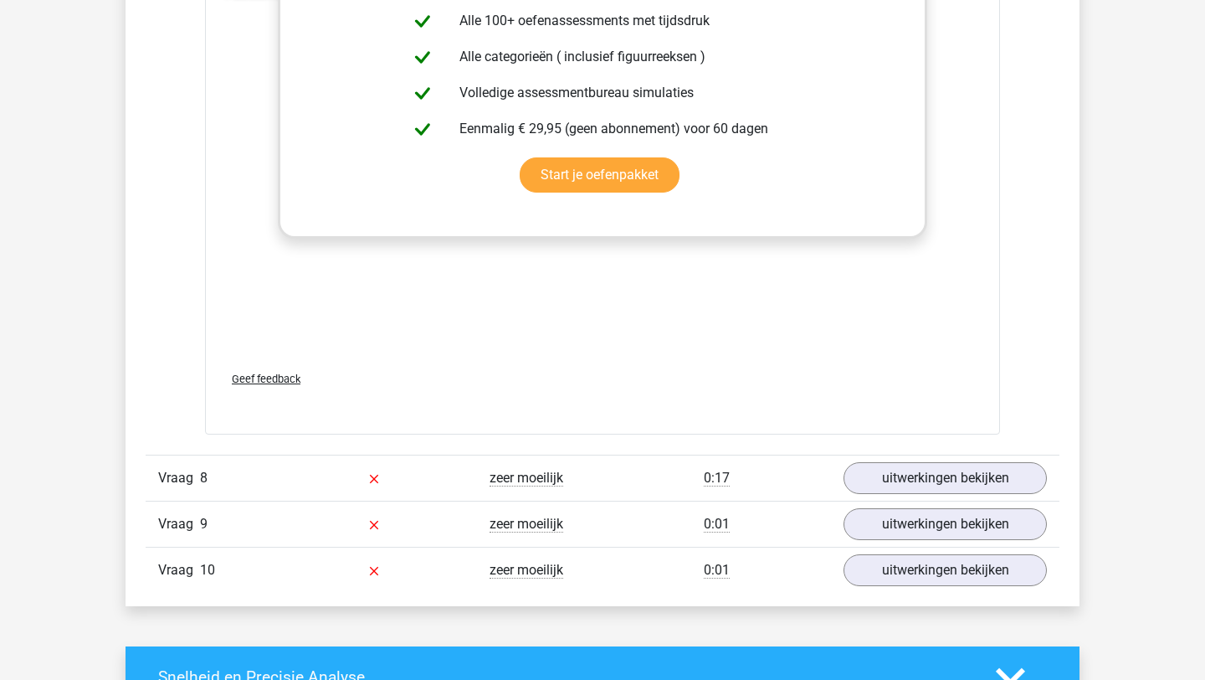
scroll to position [5300, 0]
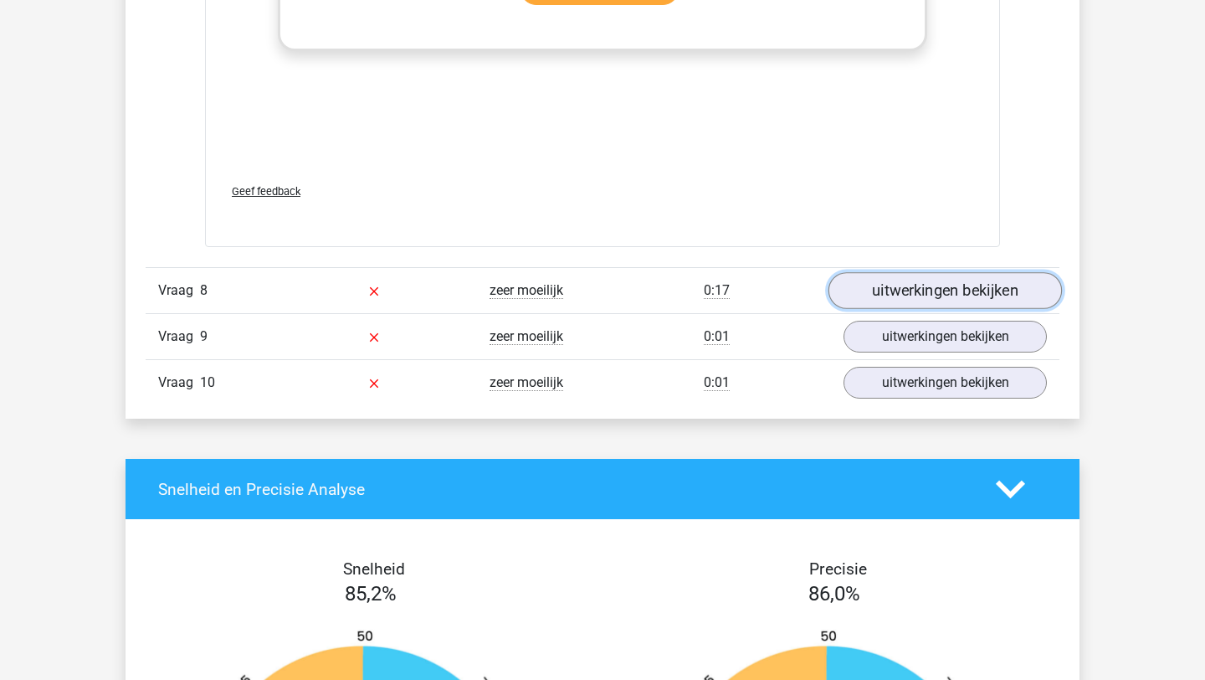
click at [912, 287] on link "uitwerkingen bekijken" at bounding box center [945, 290] width 233 height 37
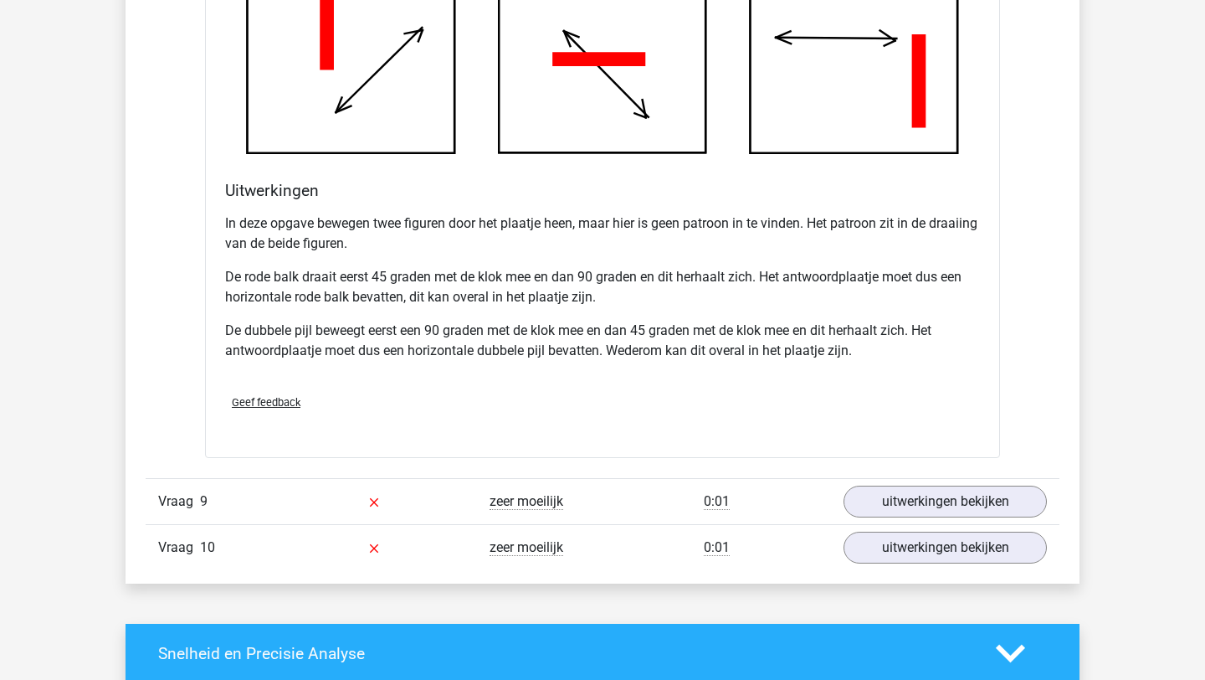
scroll to position [6201, 0]
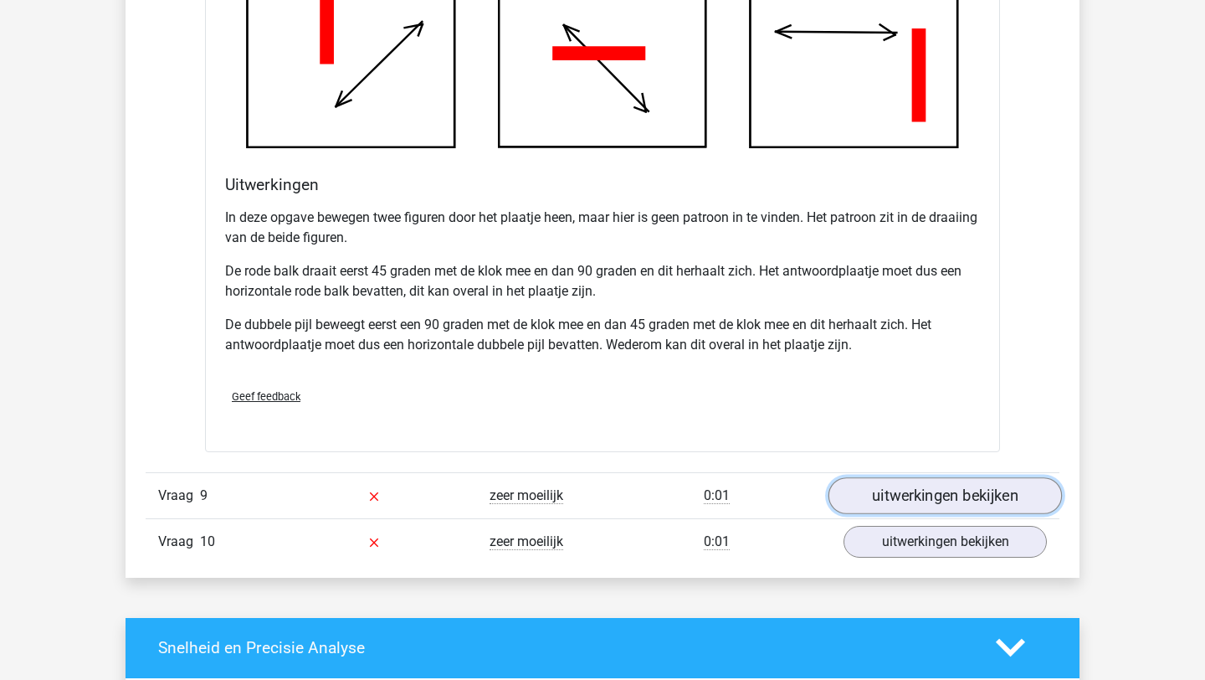
click at [953, 502] on link "uitwerkingen bekijken" at bounding box center [945, 495] width 233 height 37
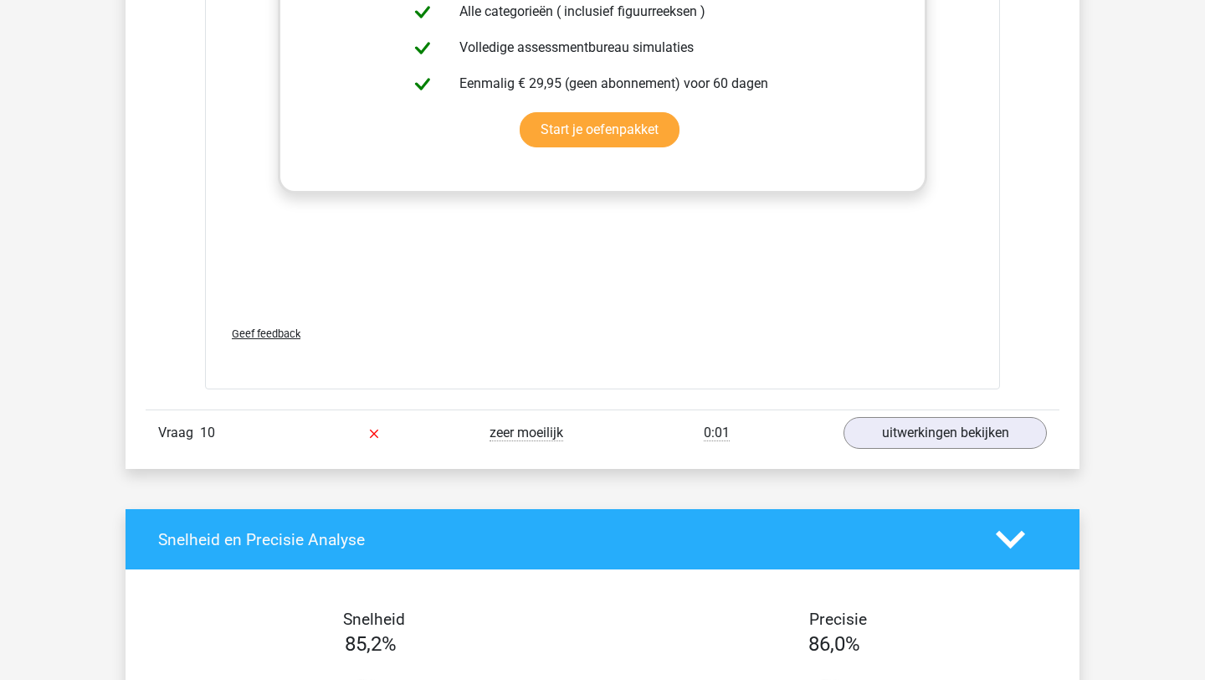
scroll to position [7712, 0]
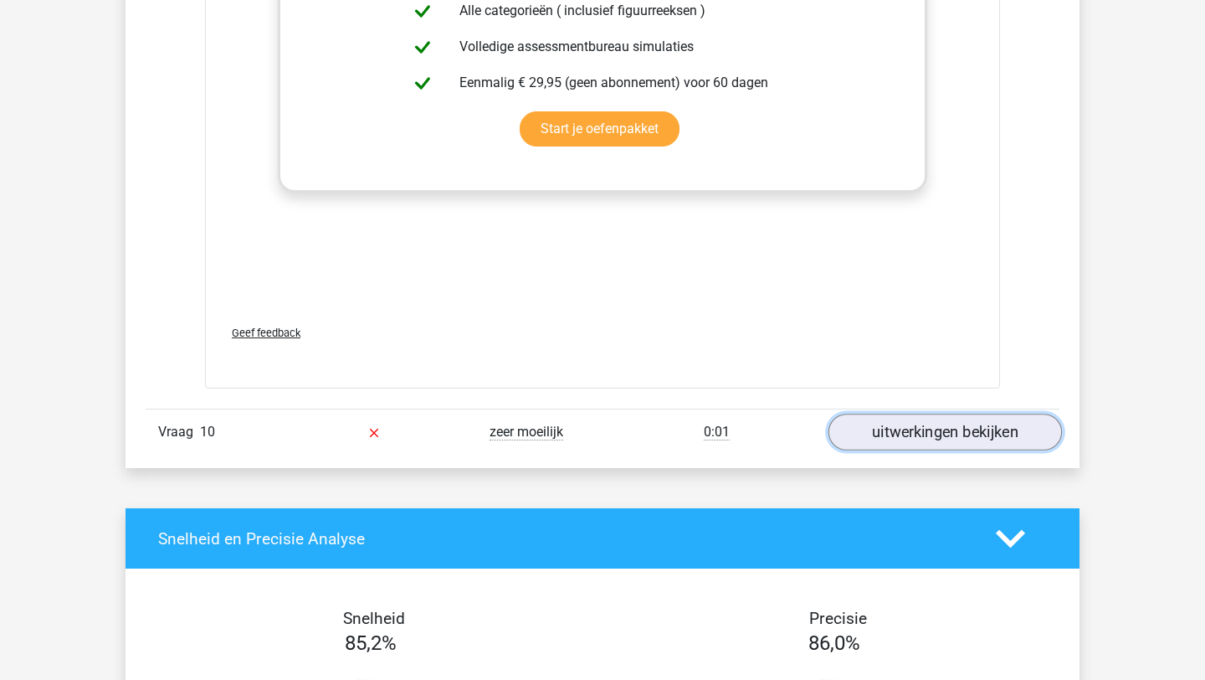
click at [895, 437] on link "uitwerkingen bekijken" at bounding box center [945, 431] width 233 height 37
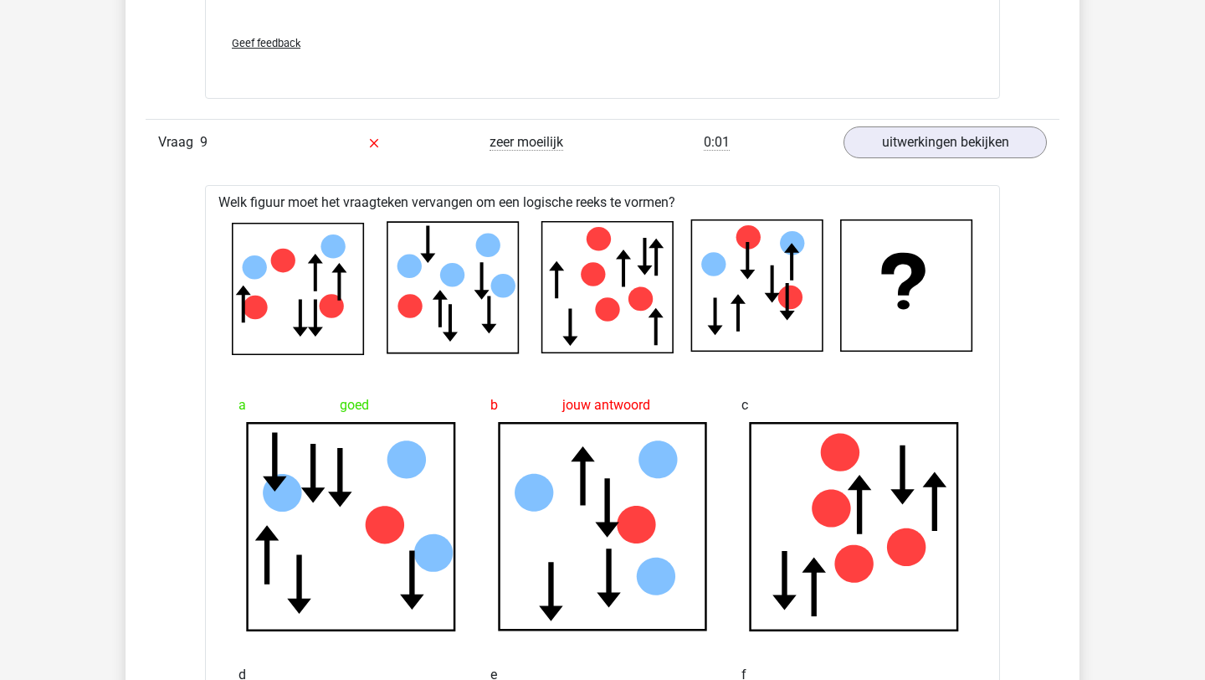
scroll to position [6549, 0]
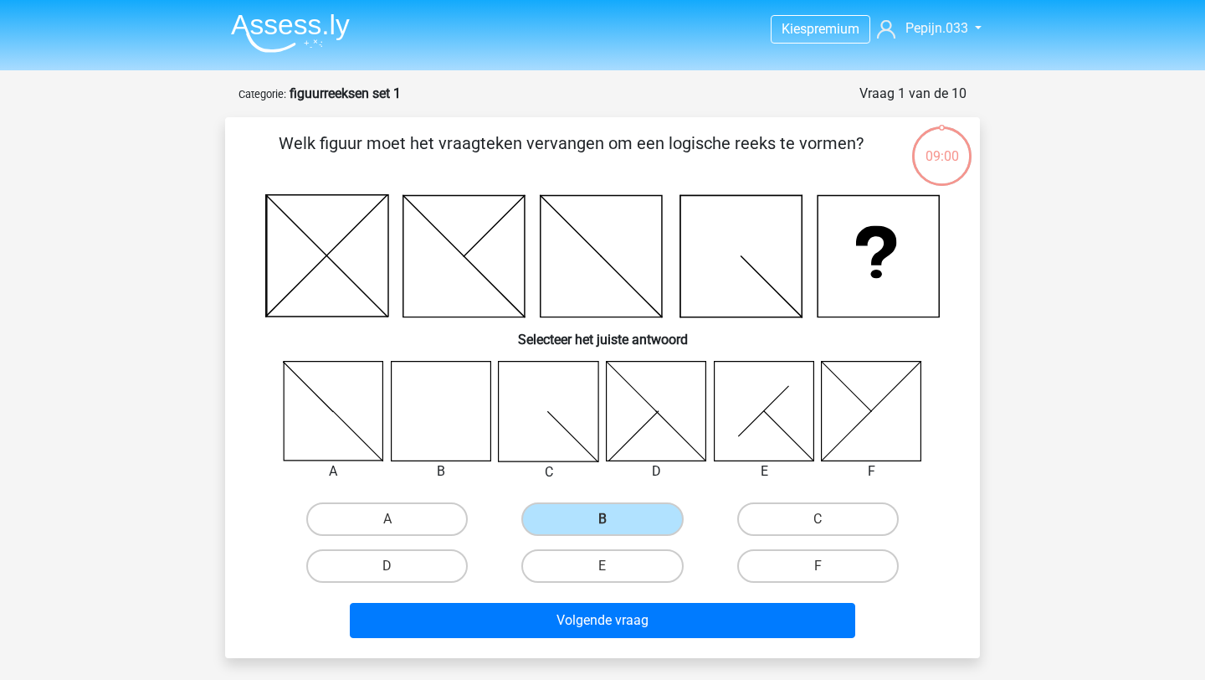
scroll to position [84, 0]
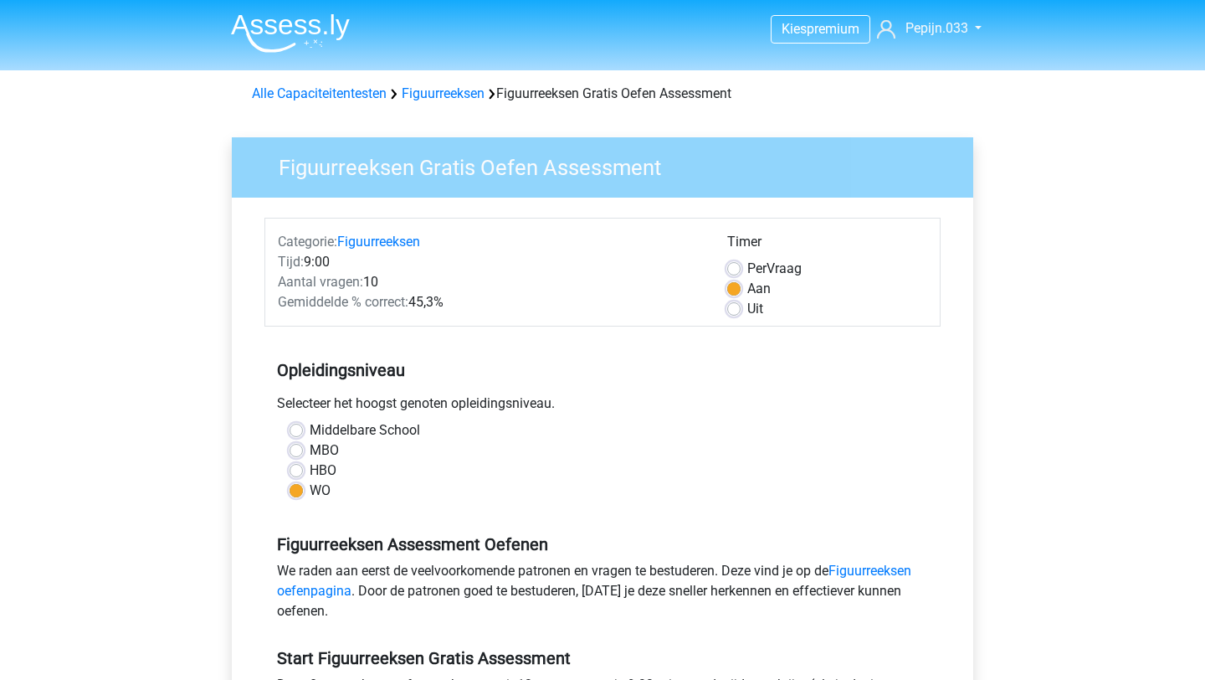
scroll to position [514, 0]
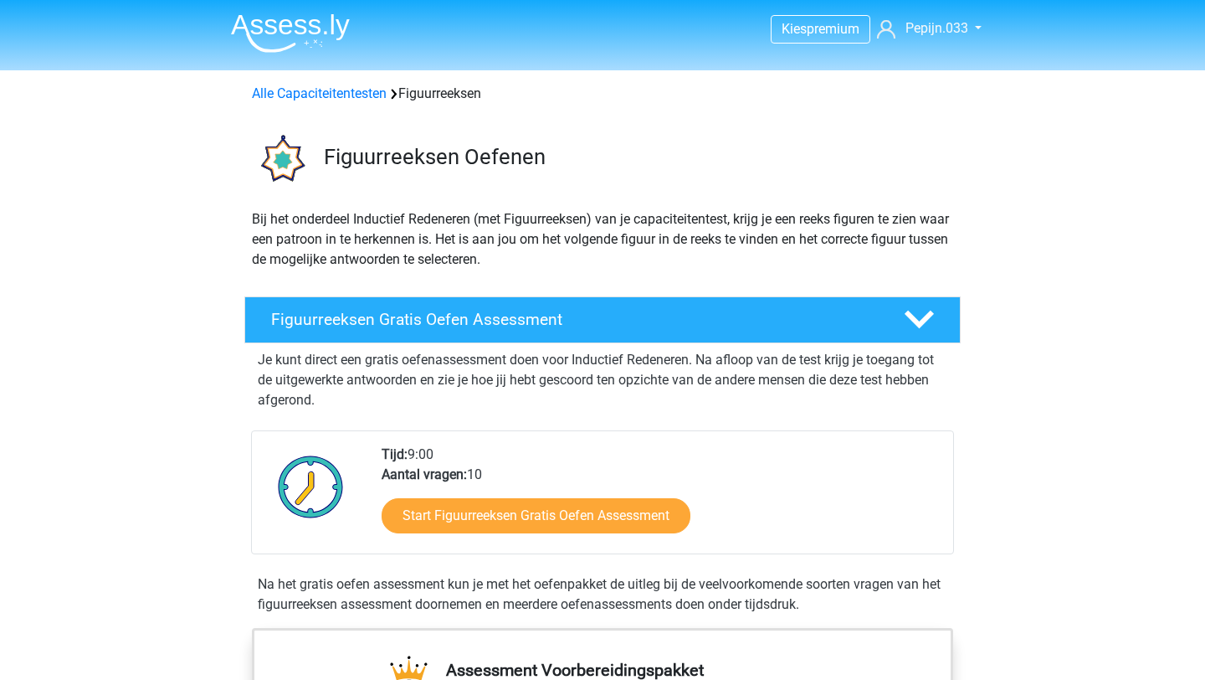
scroll to position [450, 0]
